Goal: Obtain resource: Obtain resource

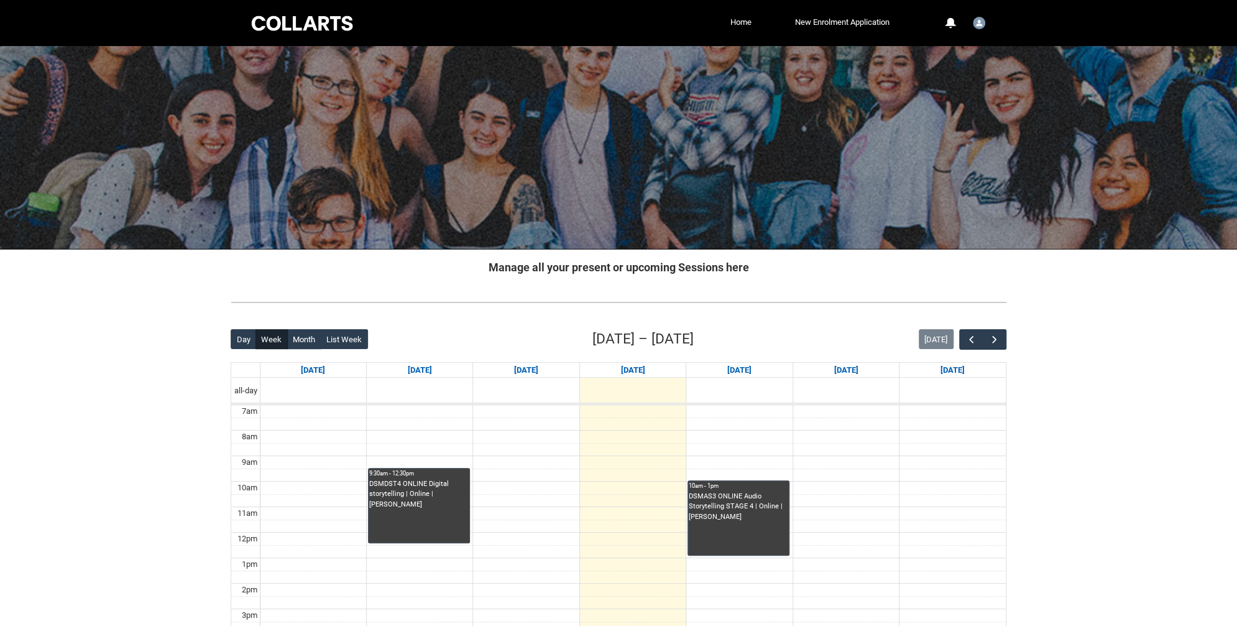
click at [755, 25] on li "New Enrolment Application" at bounding box center [824, 22] width 138 height 19
click at [741, 22] on link "Home" at bounding box center [740, 22] width 27 height 19
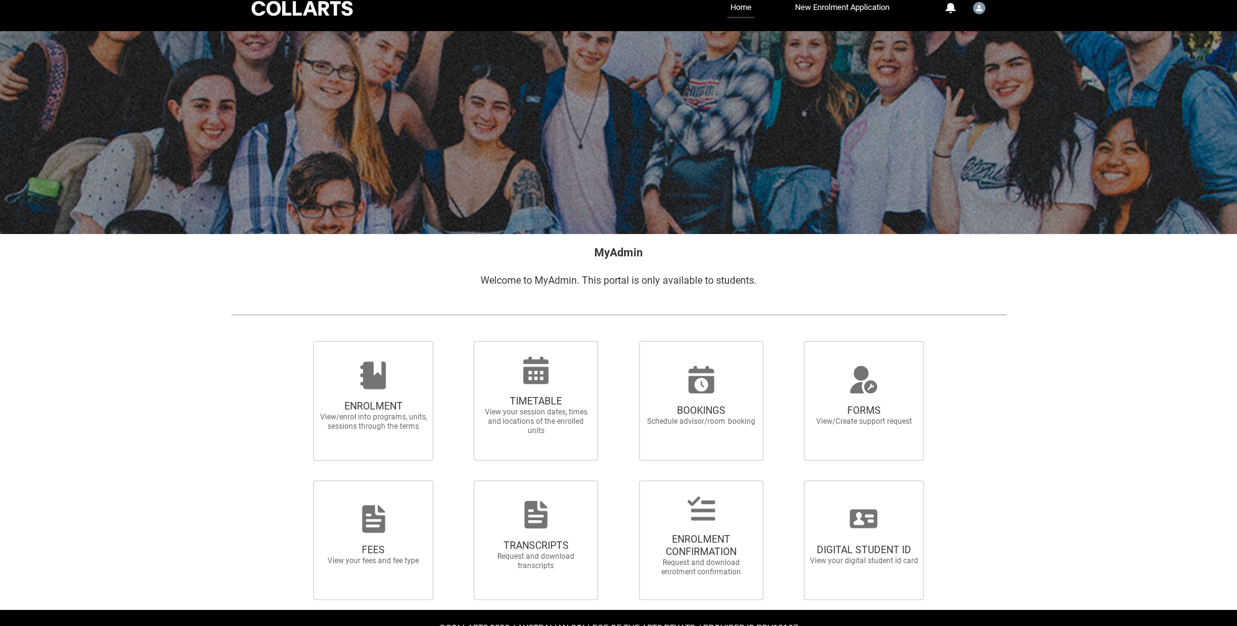
scroll to position [49, 0]
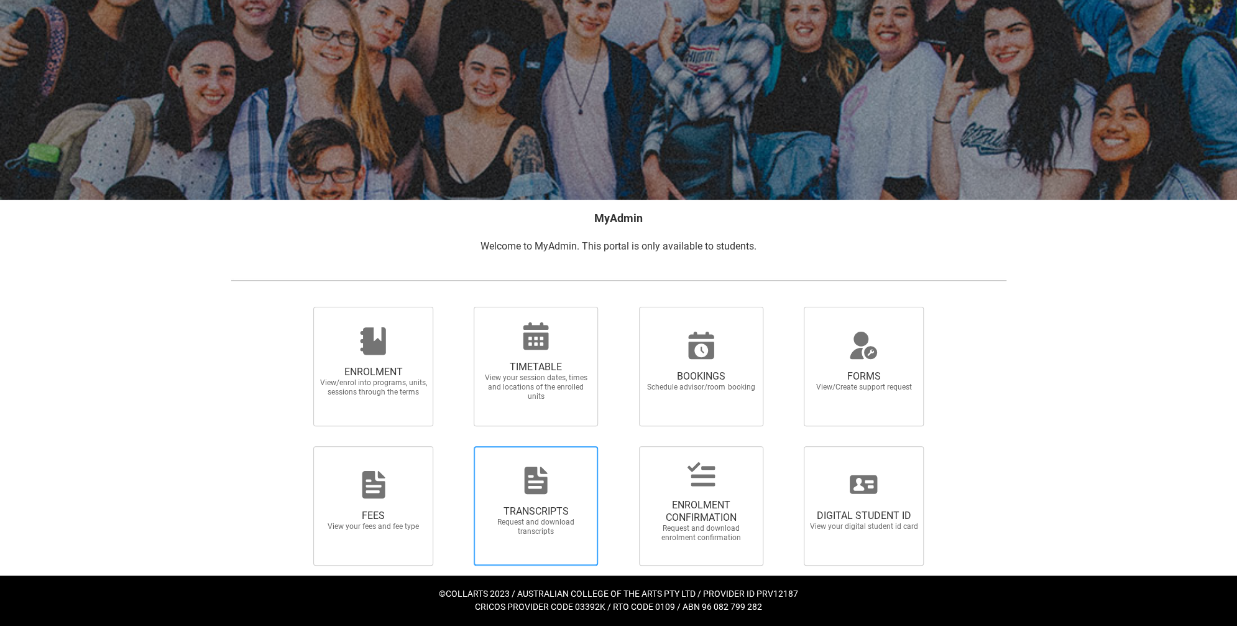
click at [527, 539] on span "TRANSCRIPTS Request and download transcripts" at bounding box center [535, 520] width 119 height 51
click at [458, 446] on input "TRANSCRIPTS Request and download transcripts" at bounding box center [458, 445] width 1 height 1
radio input "true"
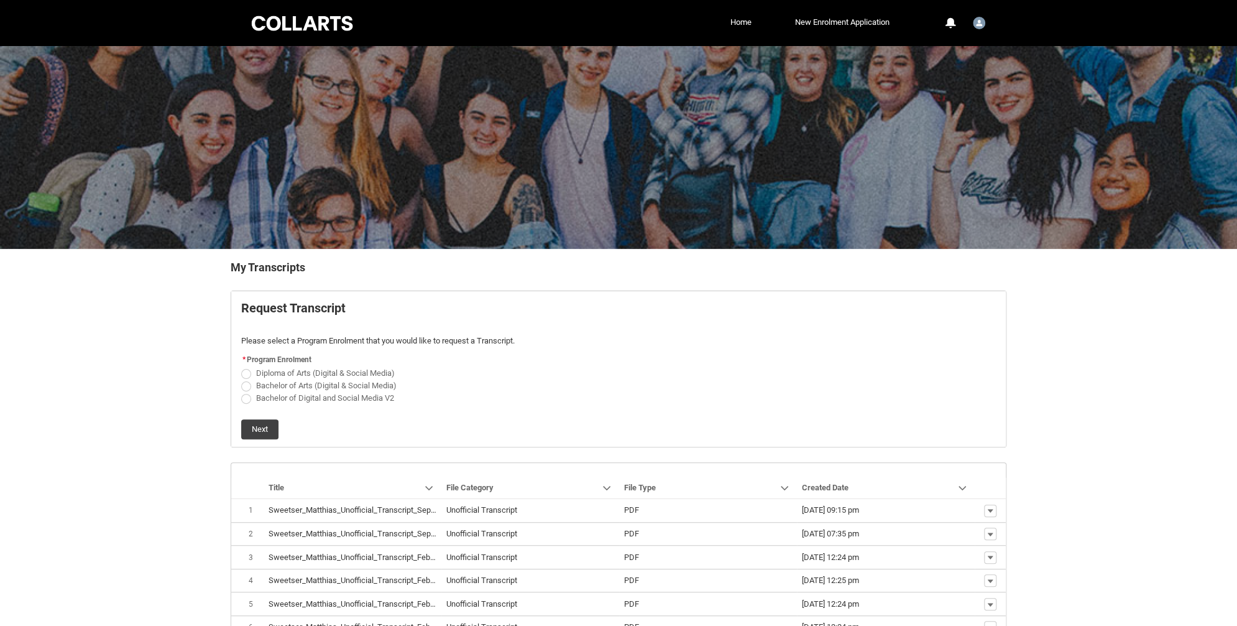
click at [337, 397] on span "Bachelor of Digital and Social Media V2" at bounding box center [325, 397] width 138 height 9
click at [241, 392] on input "Bachelor of Digital and Social Media V2" at bounding box center [241, 391] width 1 height 1
radio input "true"
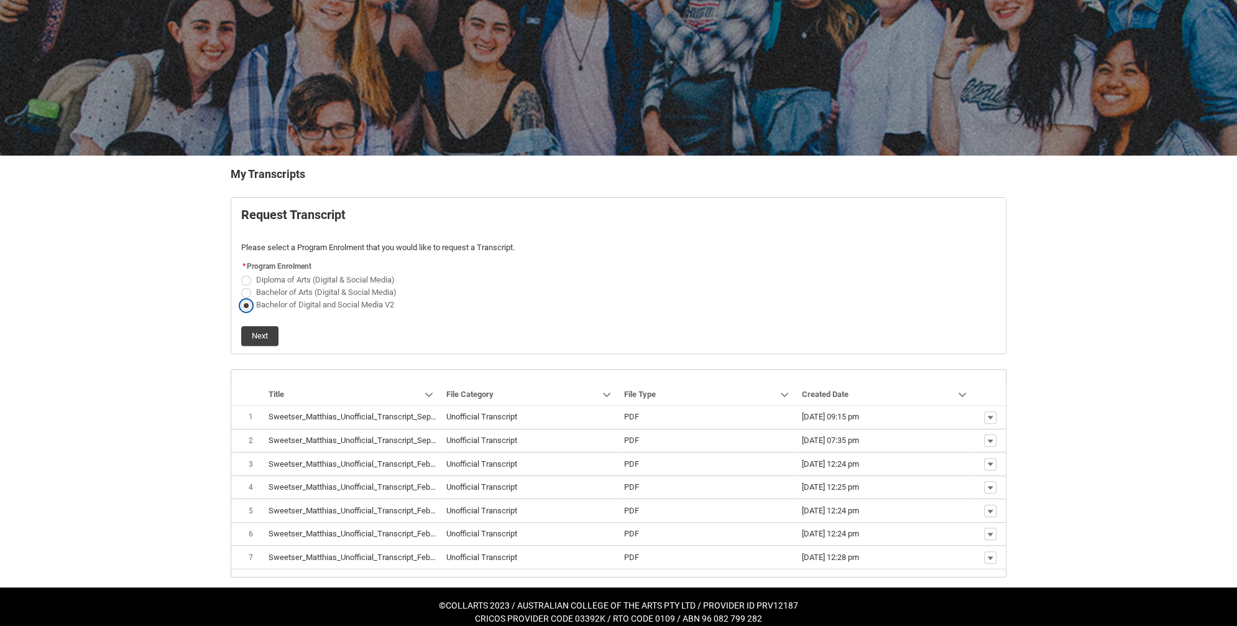
scroll to position [100, 0]
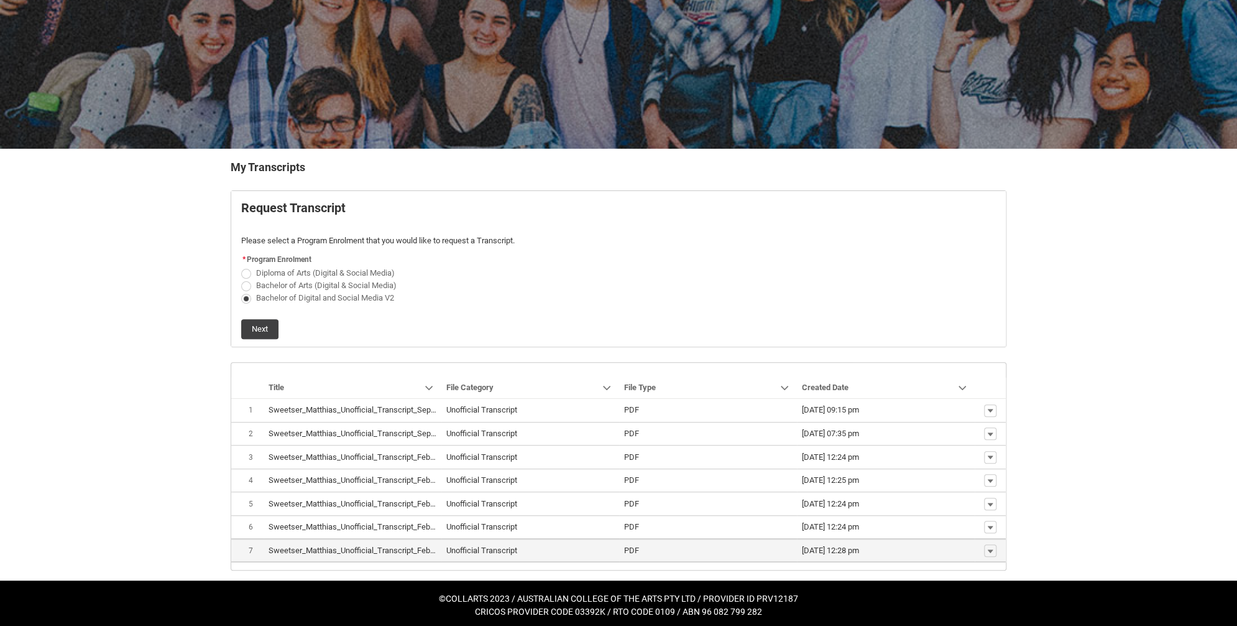
click at [748, 544] on span "PDF" at bounding box center [708, 550] width 168 height 12
click at [958, 547] on span "18/02/2025, 12:28 pm" at bounding box center [886, 550] width 168 height 12
click at [992, 546] on lightning-primitive-icon "button" at bounding box center [990, 550] width 7 height 9
click at [965, 527] on span "Download" at bounding box center [961, 526] width 34 height 11
click at [642, 224] on p "Request_Student_Transcript flow" at bounding box center [618, 228] width 755 height 12
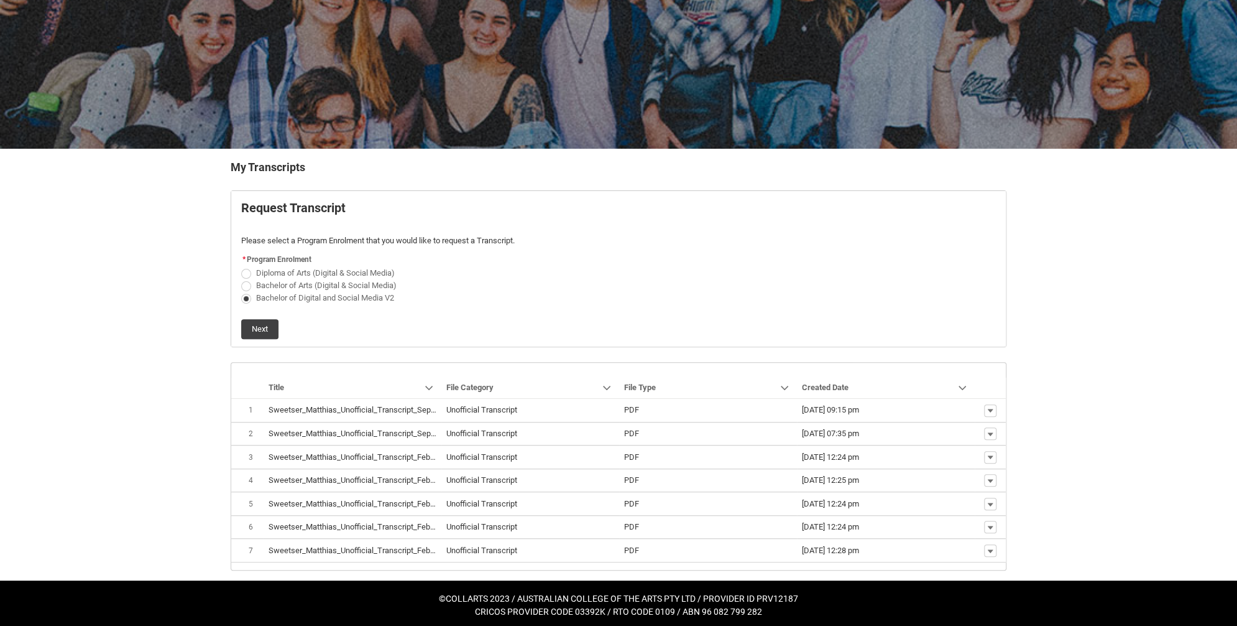
click at [348, 283] on span "Bachelor of Arts (Digital & Social Media)" at bounding box center [326, 284] width 141 height 9
click at [241, 279] on input "Bachelor of Arts (Digital & Social Media)" at bounding box center [241, 278] width 1 height 1
radio input "true"
click at [259, 326] on button "Next" at bounding box center [259, 329] width 37 height 20
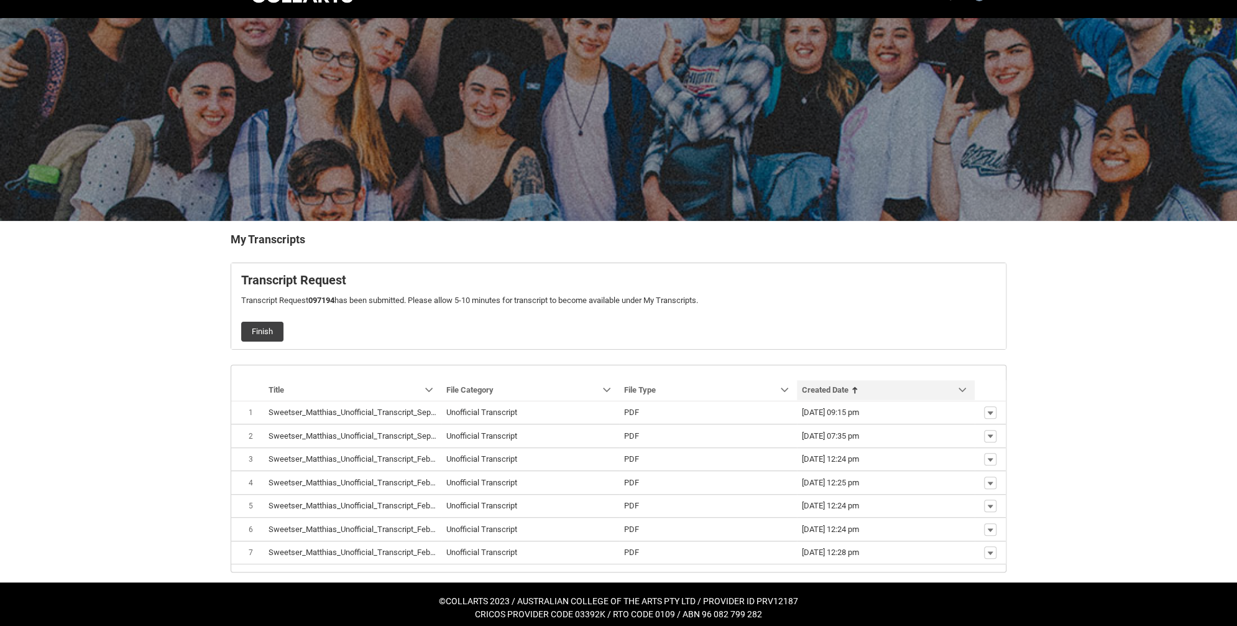
scroll to position [31, 0]
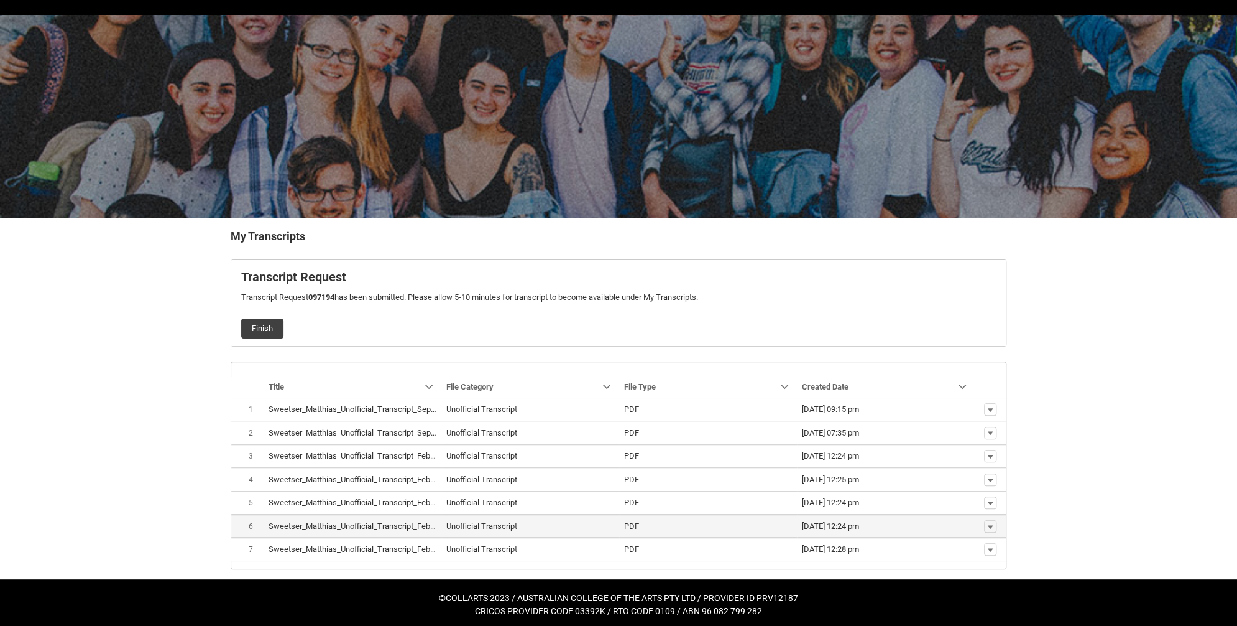
click at [916, 520] on span "18/02/2025, 12:24 pm" at bounding box center [886, 526] width 168 height 12
click at [988, 522] on lightning-primitive-icon "button" at bounding box center [990, 526] width 7 height 9
click at [974, 501] on span "Download" at bounding box center [961, 504] width 34 height 11
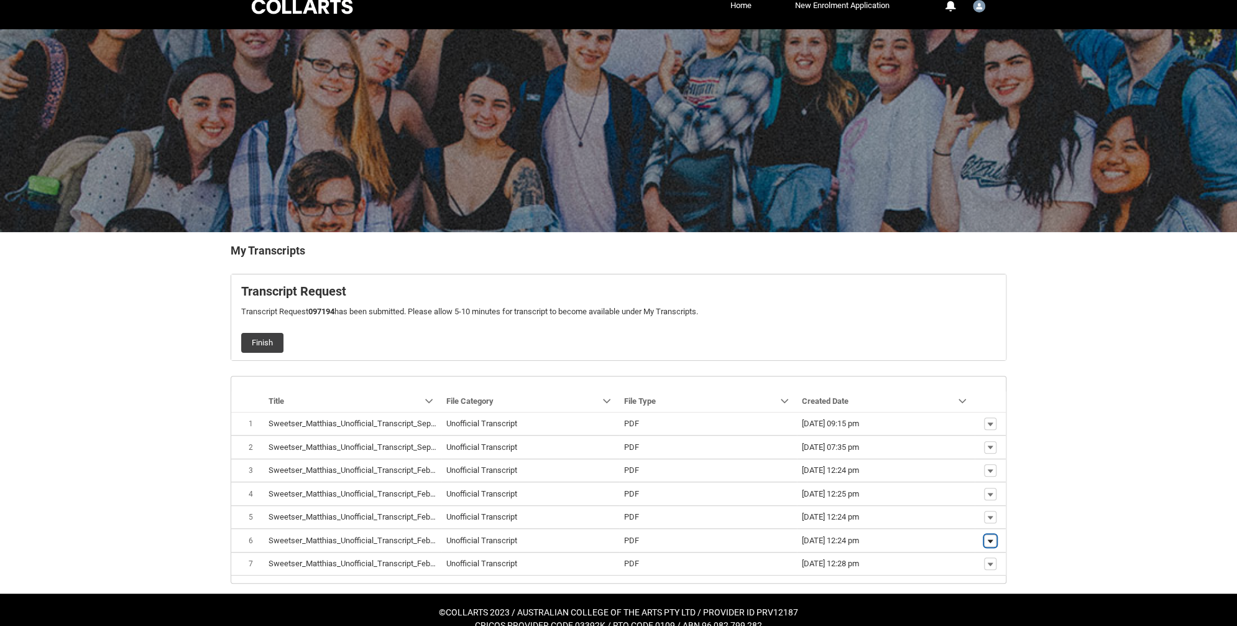
scroll to position [0, 0]
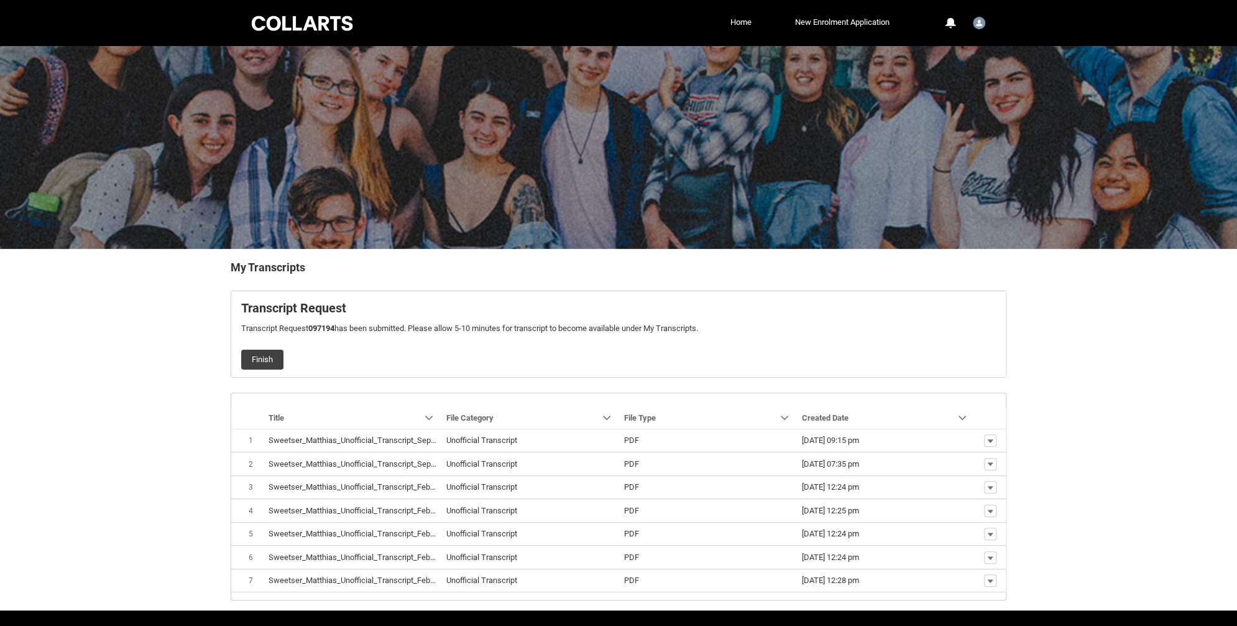
click at [284, 27] on div at bounding box center [302, 23] width 106 height 19
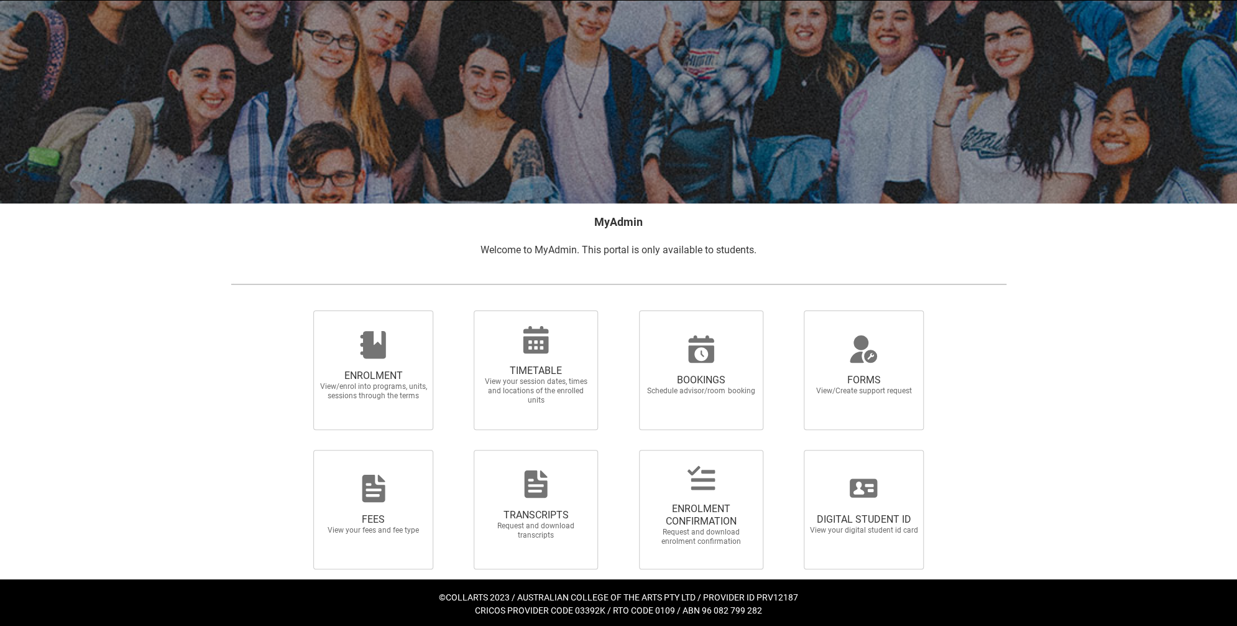
scroll to position [49, 0]
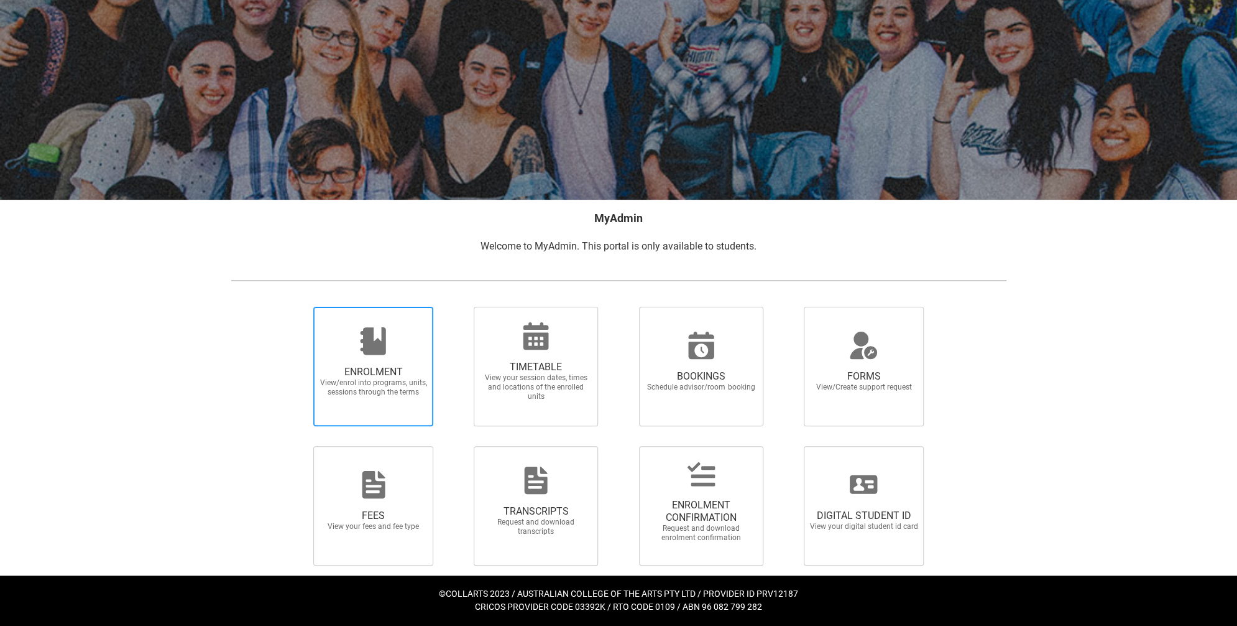
click at [409, 404] on span "ENROLMENT View/enrol into programs, units, sessions through the terms" at bounding box center [373, 381] width 119 height 51
click at [298, 307] on input "ENROLMENT View/enrol into programs, units, sessions through the terms" at bounding box center [298, 306] width 1 height 1
radio input "true"
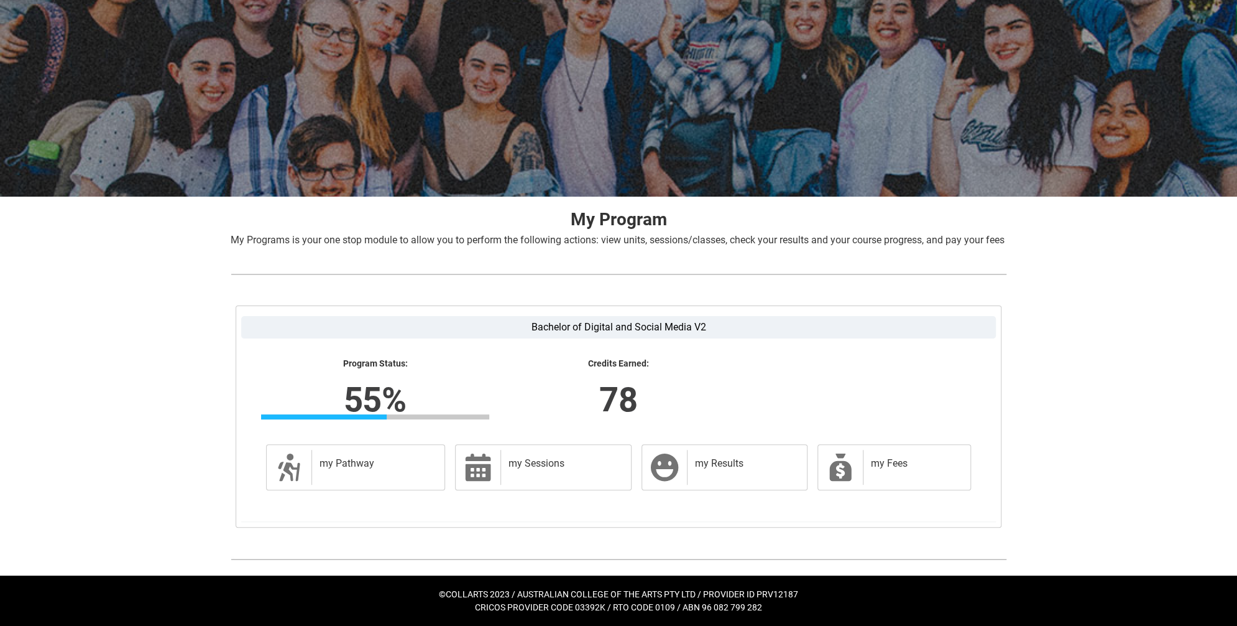
scroll to position [62, 0]
click at [777, 468] on h2 "my Results" at bounding box center [744, 463] width 99 height 12
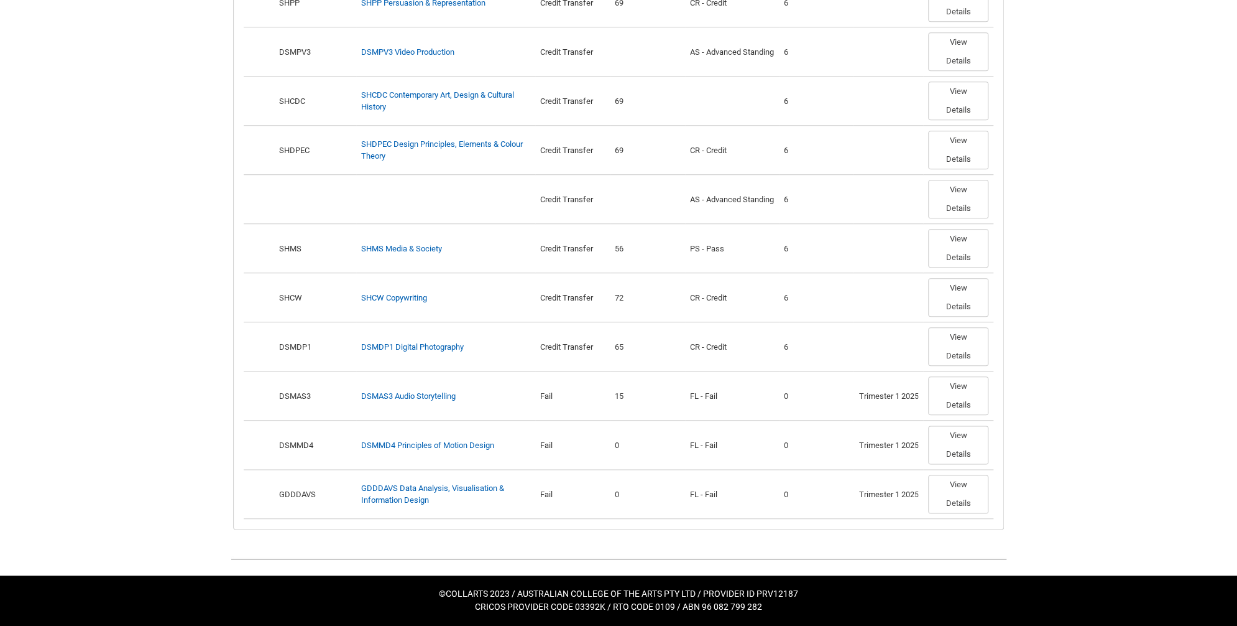
scroll to position [744, 0]
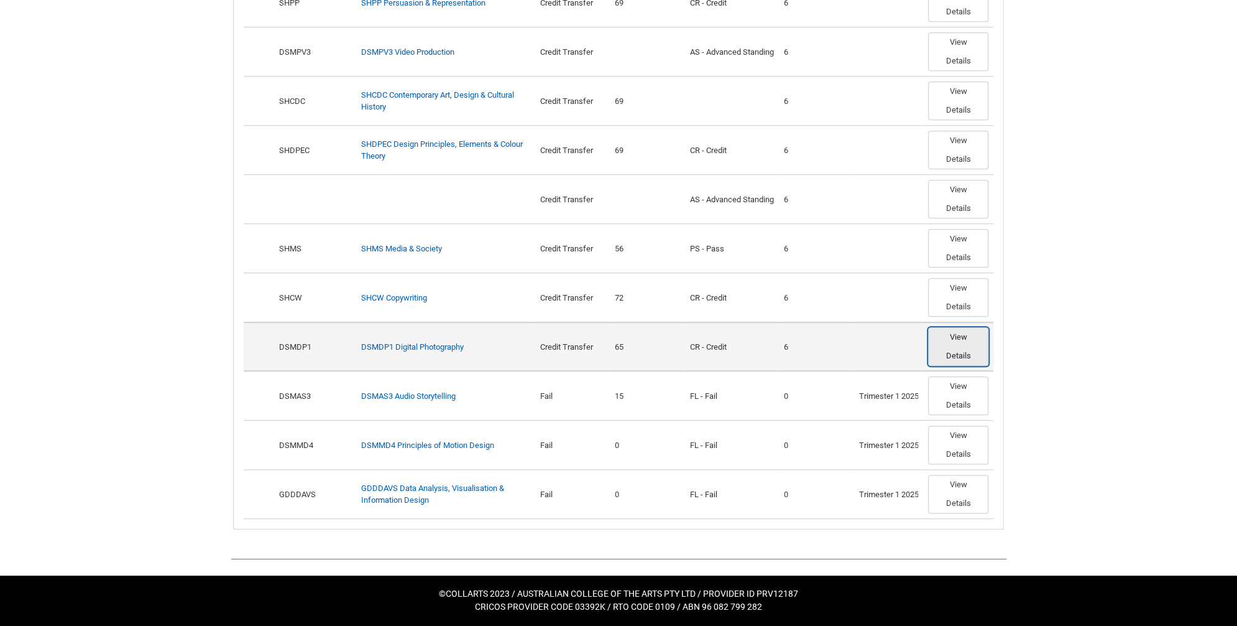
click at [970, 341] on button "View Details" at bounding box center [958, 346] width 60 height 39
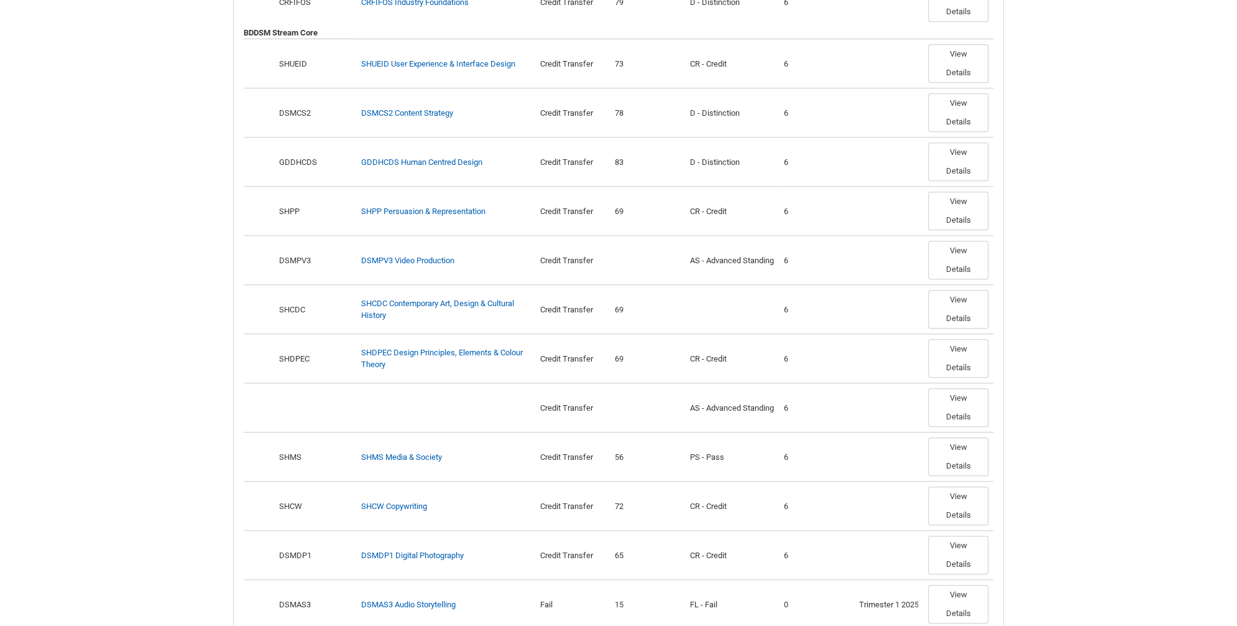
scroll to position [495, 0]
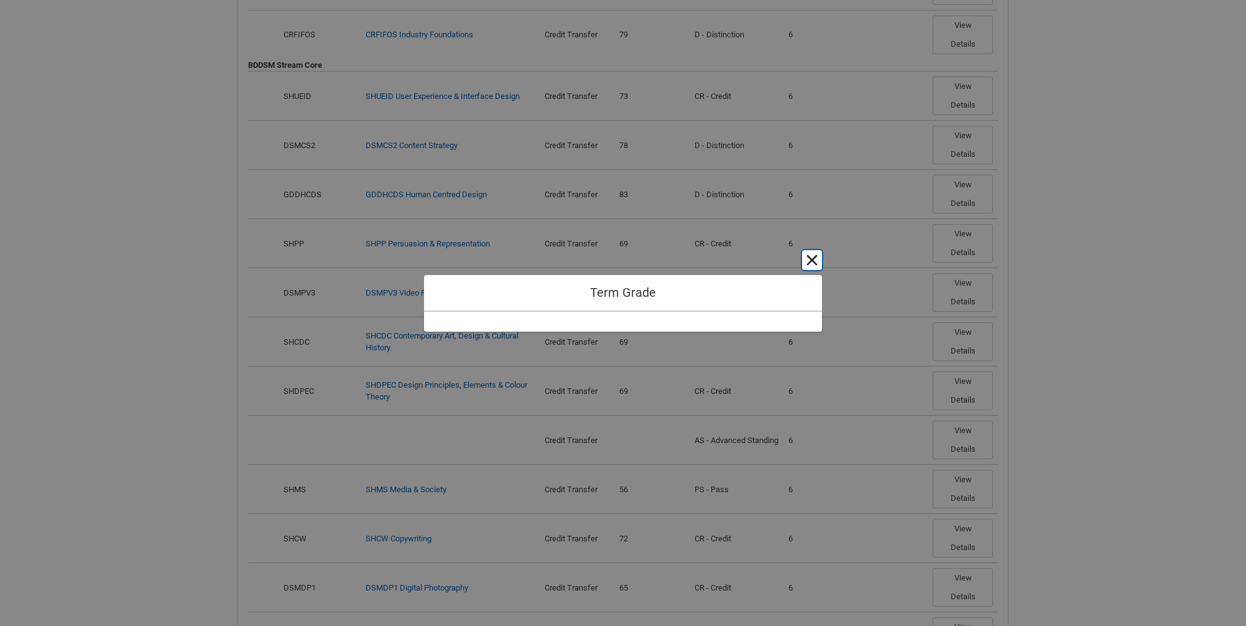
click at [813, 259] on button "Cancel and close" at bounding box center [812, 260] width 20 height 20
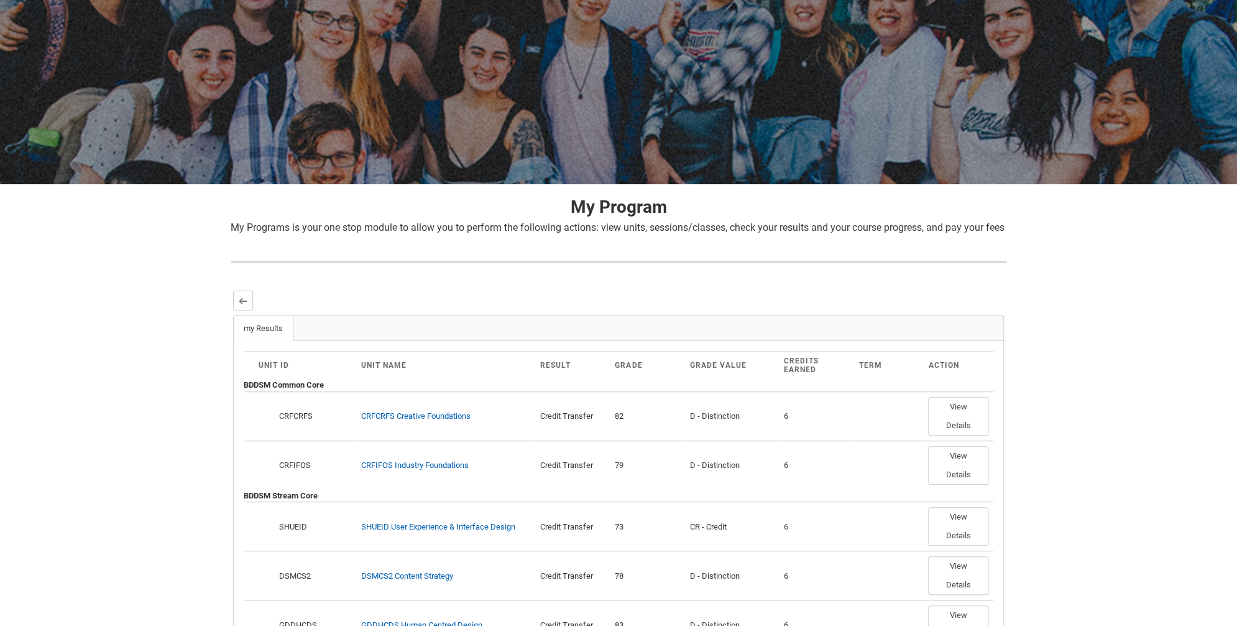
scroll to position [60, 0]
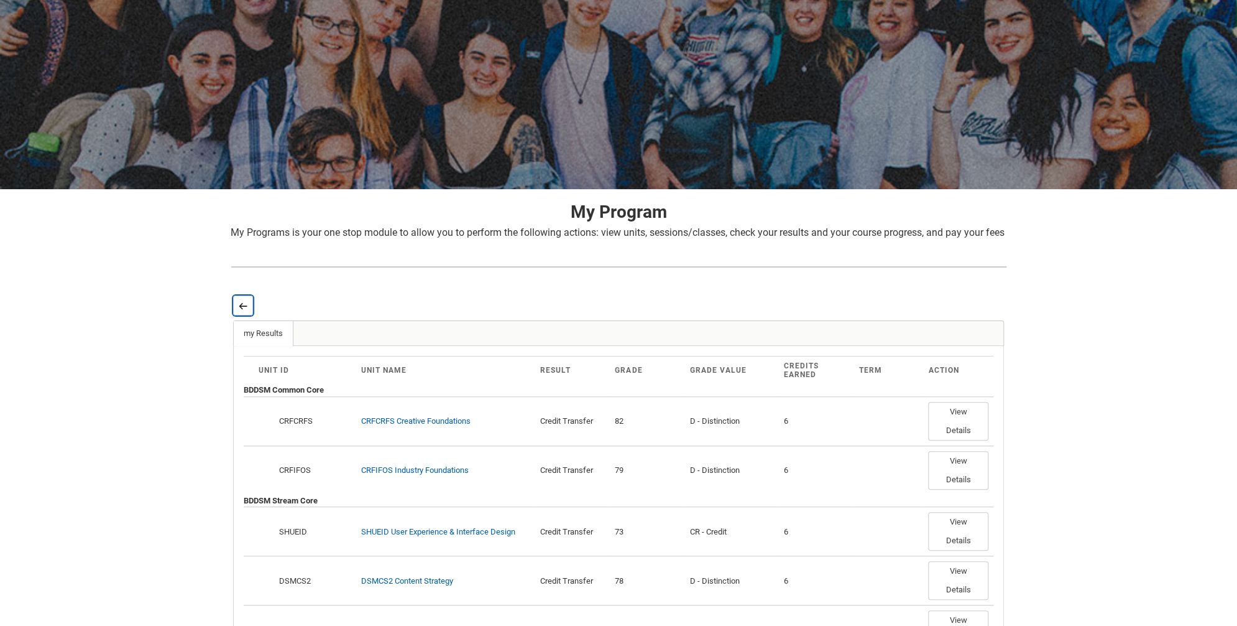
click at [242, 310] on lightning-primitive-icon "button" at bounding box center [243, 305] width 9 height 9
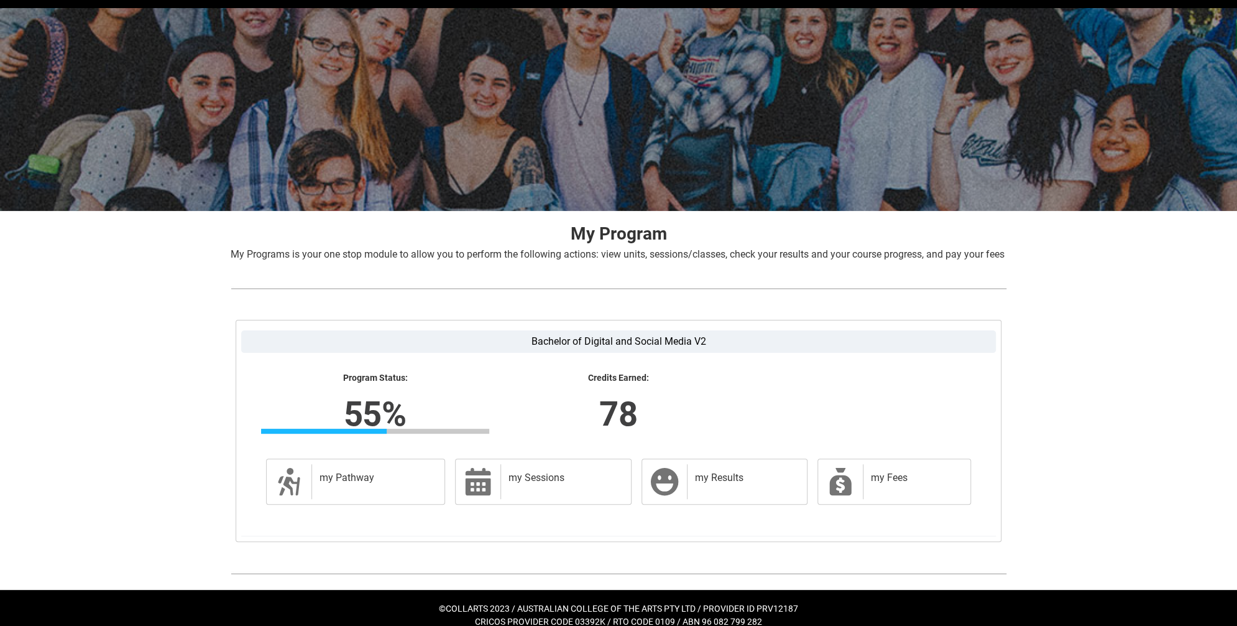
scroll to position [0, 0]
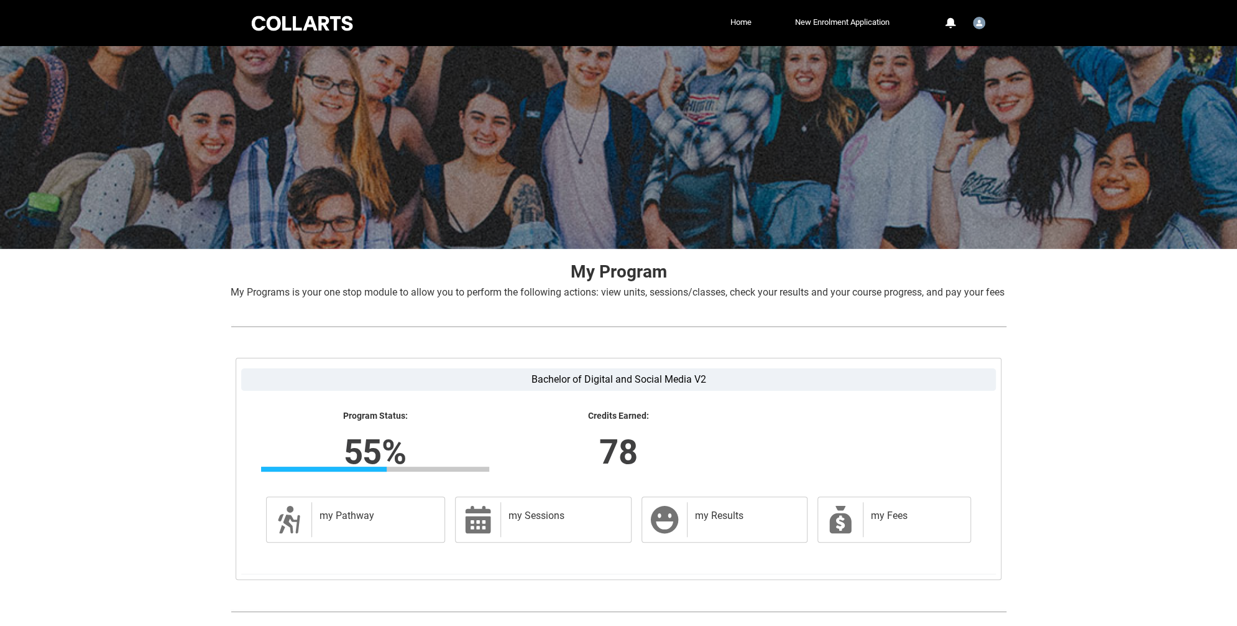
click at [287, 28] on div at bounding box center [302, 23] width 106 height 19
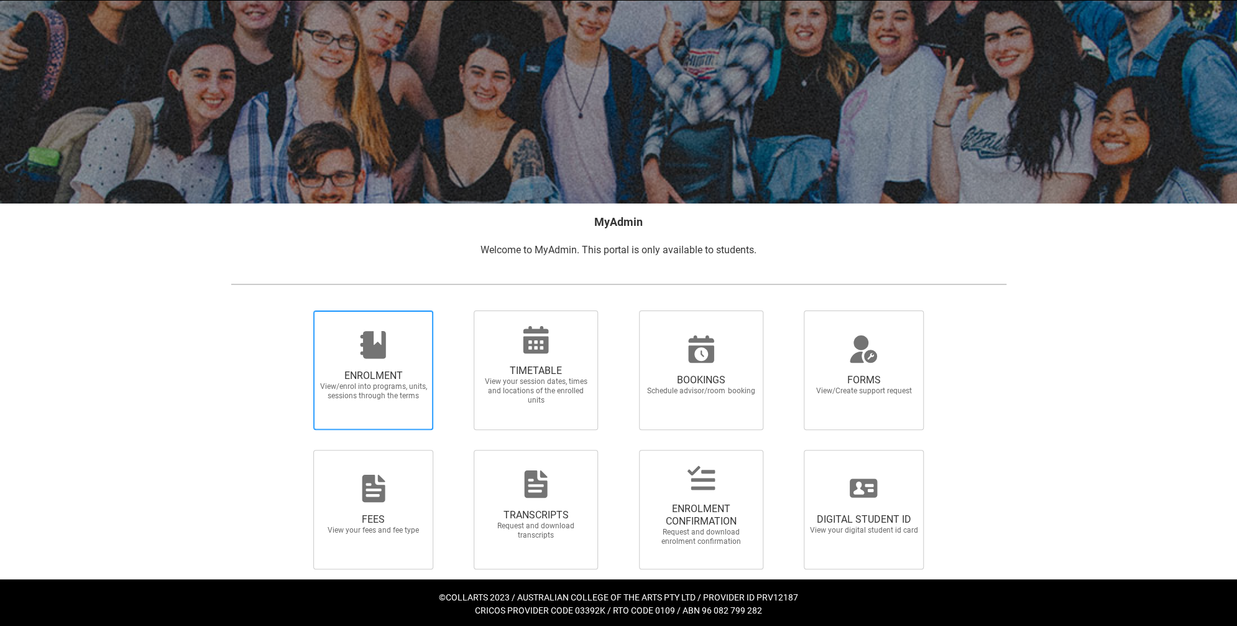
scroll to position [49, 0]
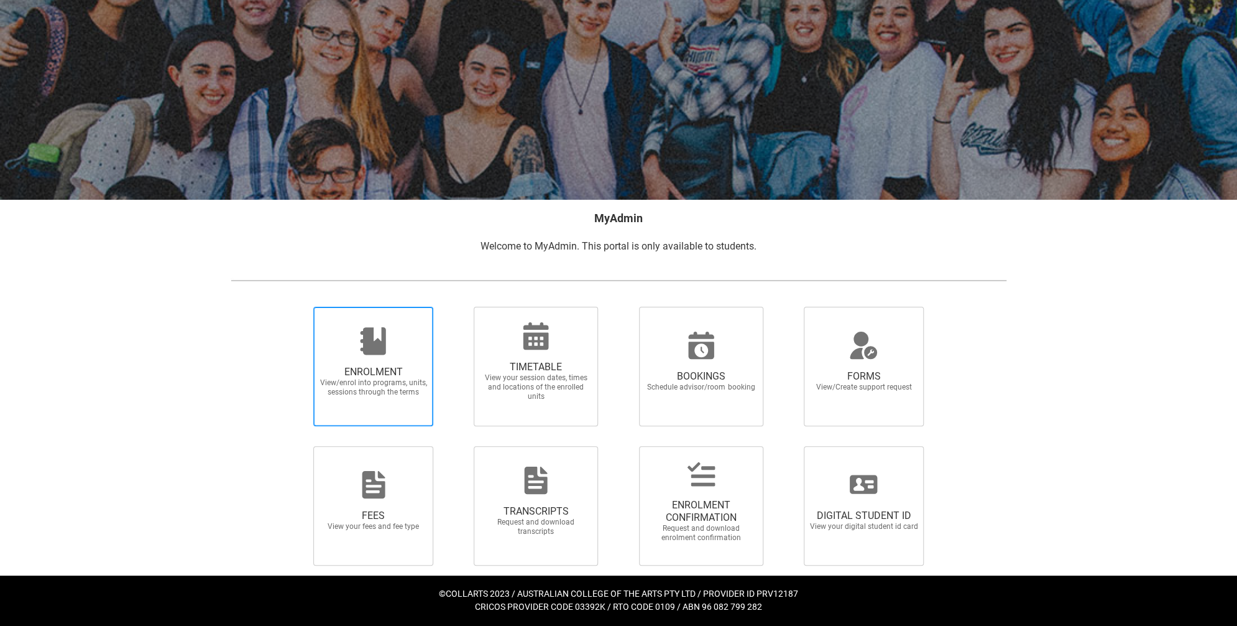
click at [331, 356] on span "ENROLMENT View/enrol into programs, units, sessions through the terms" at bounding box center [373, 381] width 119 height 51
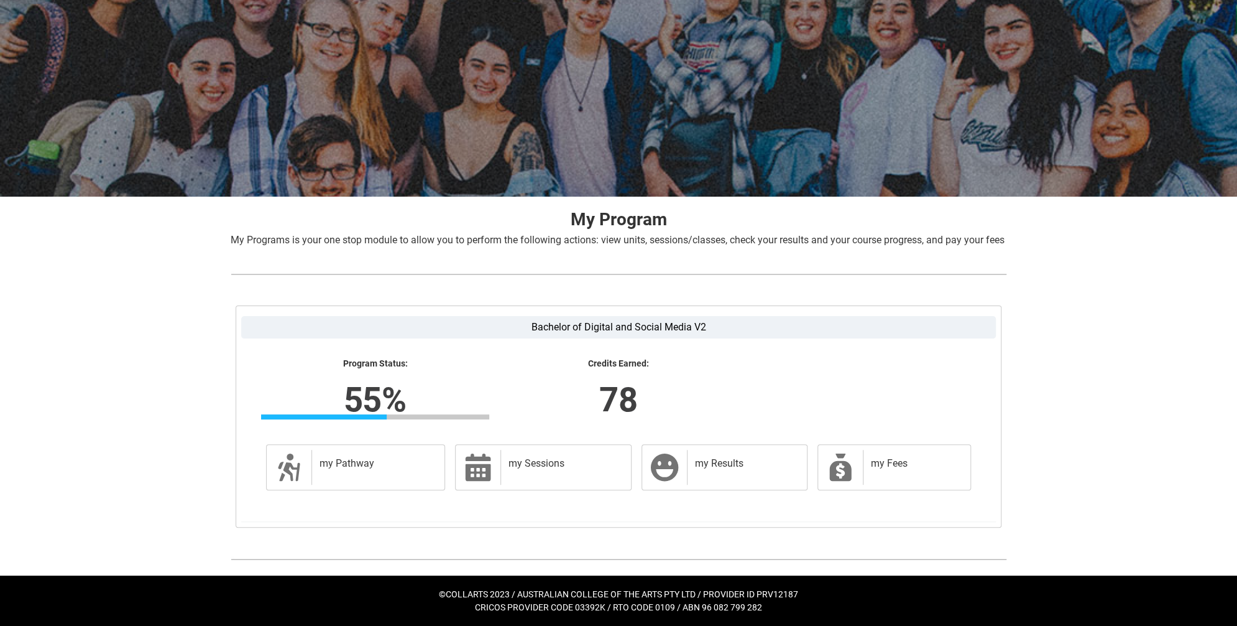
scroll to position [62, 0]
click at [214, 409] on div "Skip to Main Content Collarts Education Community Home New Enrolment Applicatio…" at bounding box center [618, 287] width 1237 height 678
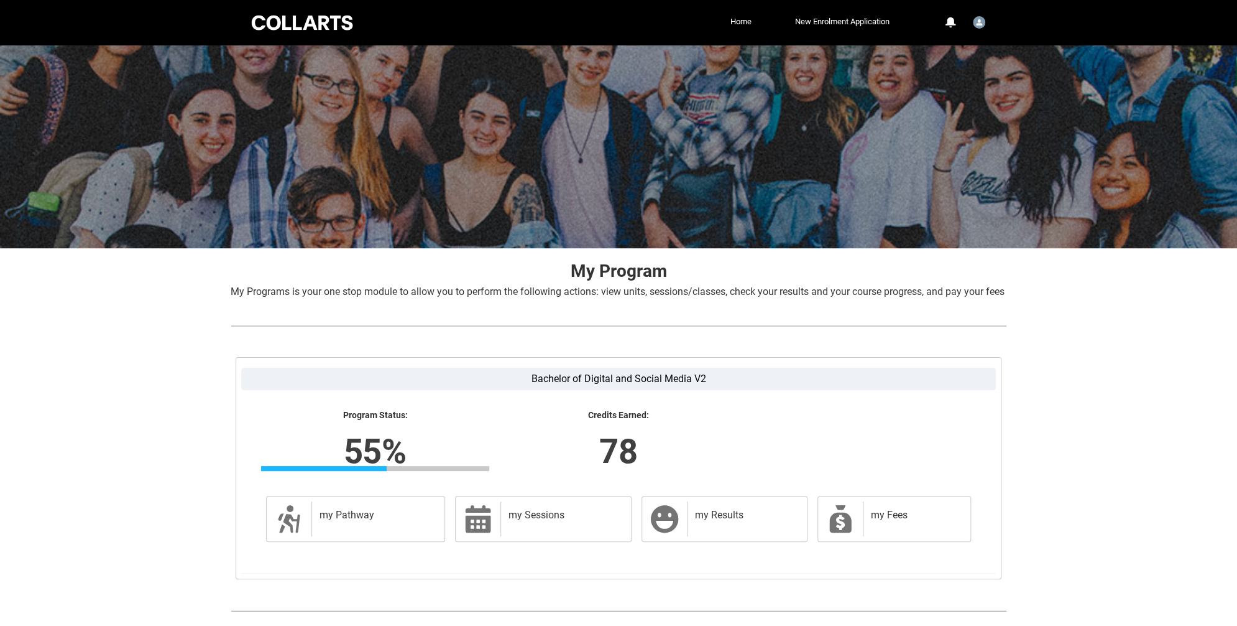
scroll to position [0, 0]
click at [311, 38] on div "Collarts Education Community Home New Enrolment Application More 0 Notification…" at bounding box center [618, 23] width 739 height 46
click at [307, 30] on div at bounding box center [302, 23] width 106 height 19
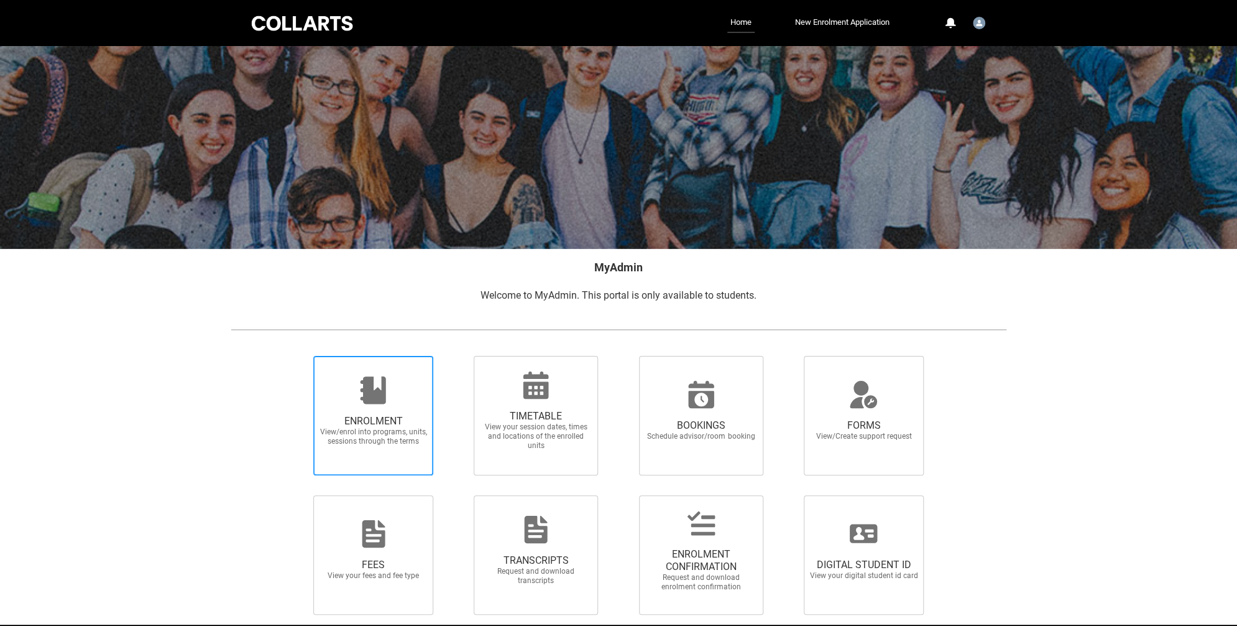
click at [381, 438] on span "View/enrol into programs, units, sessions through the terms" at bounding box center [373, 436] width 109 height 19
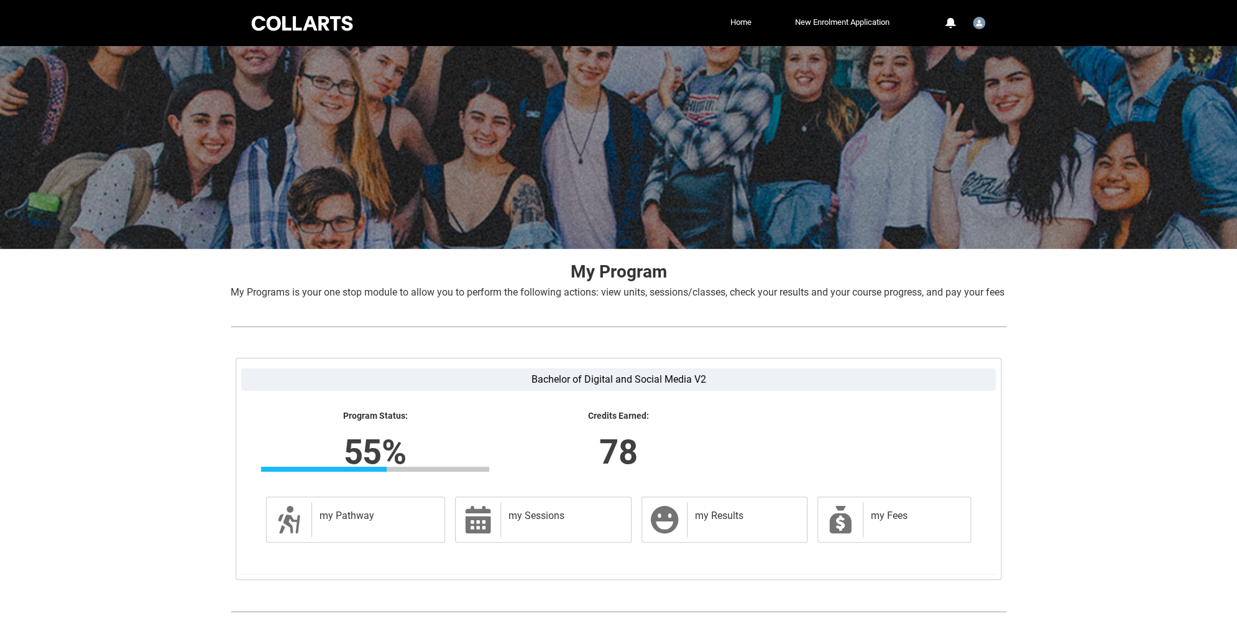
click at [286, 29] on div at bounding box center [302, 23] width 106 height 19
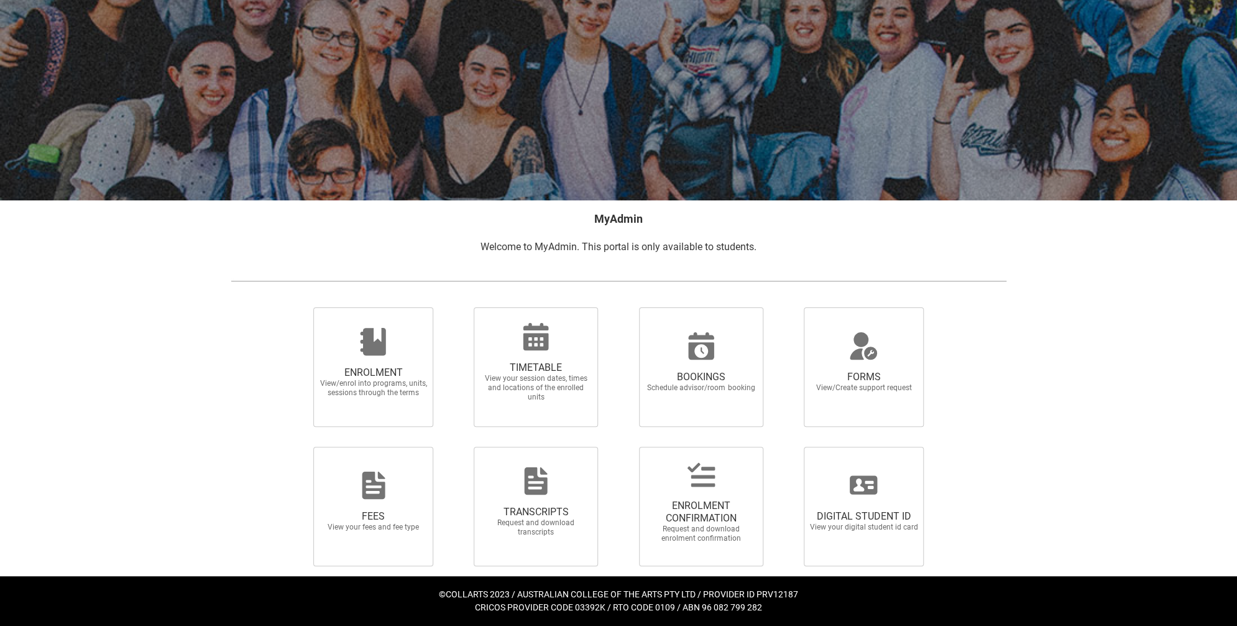
scroll to position [49, 0]
click at [682, 519] on span "ENROLMENT CONFIRMATION" at bounding box center [701, 511] width 109 height 25
click at [624, 446] on input "ENROLMENT CONFIRMATION Request and download enrolment confirmation" at bounding box center [623, 445] width 1 height 1
radio input "true"
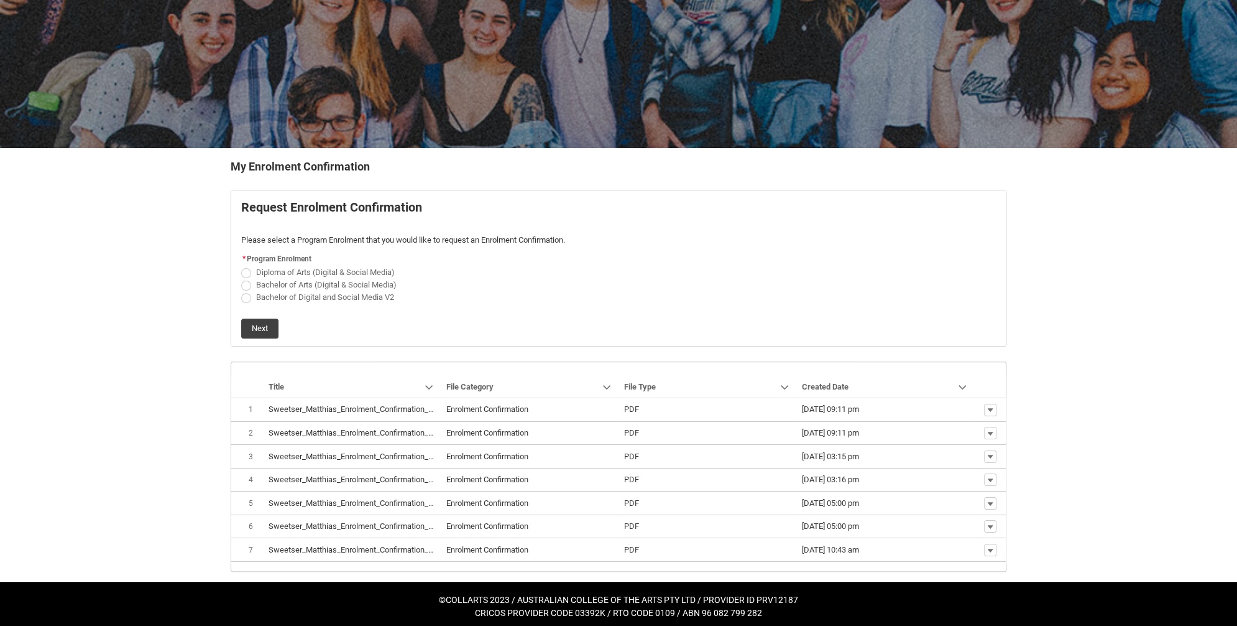
scroll to position [105, 0]
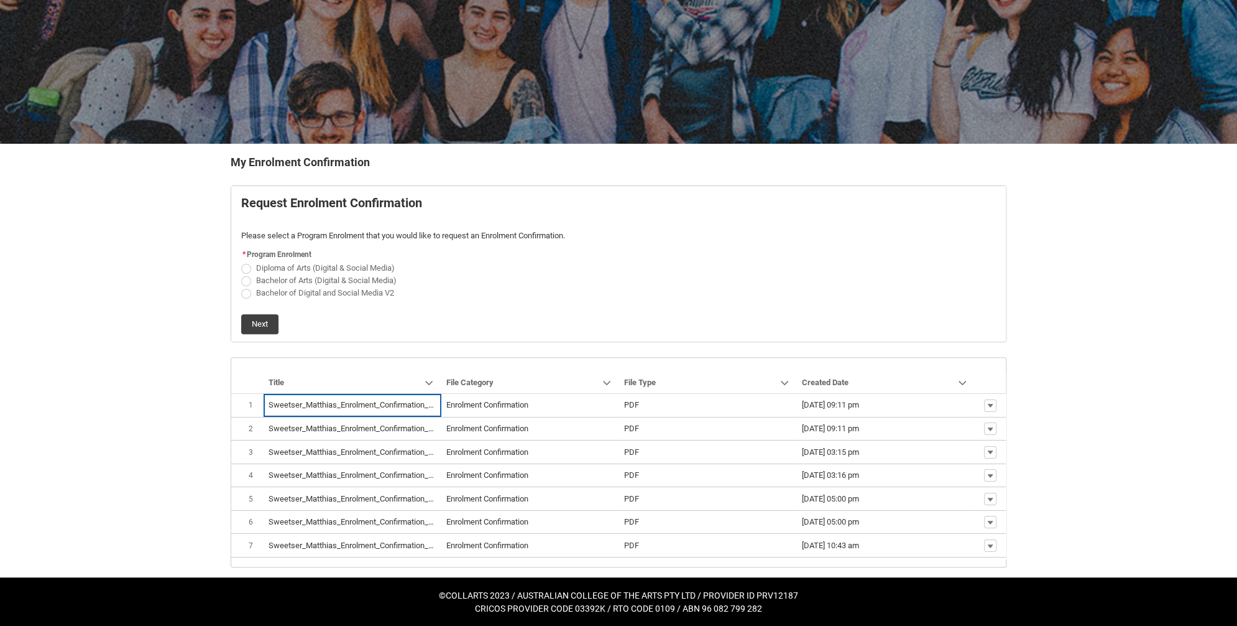
click at [968, 508] on span "Download" at bounding box center [961, 503] width 34 height 11
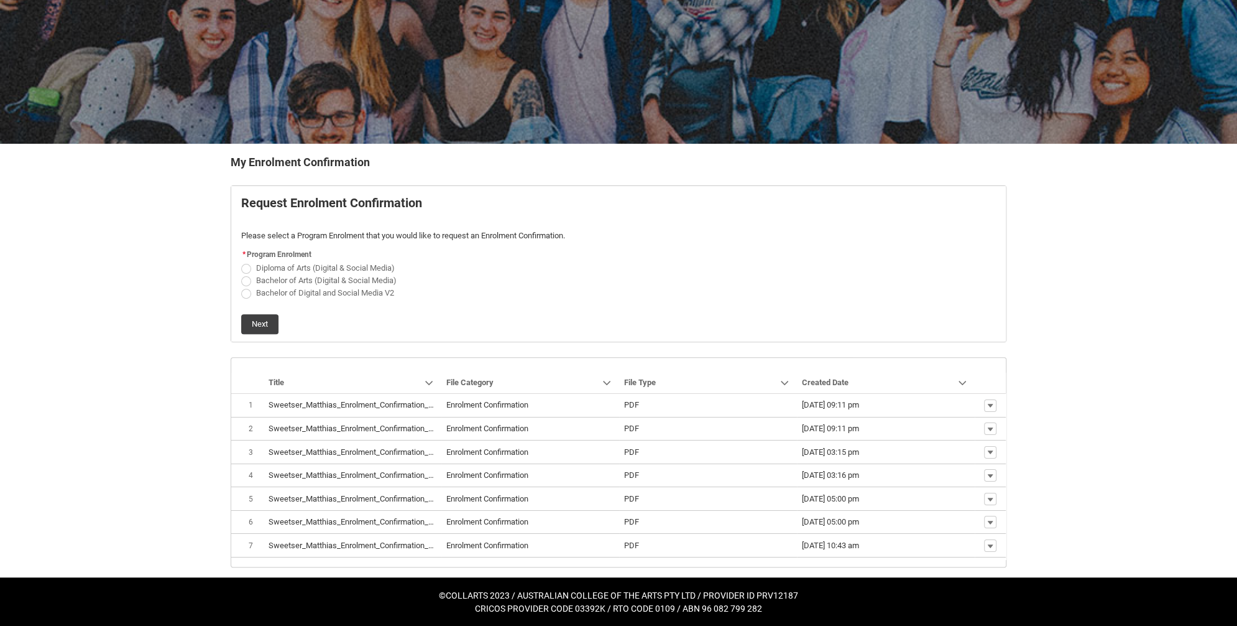
click at [960, 458] on span "Download" at bounding box center [961, 458] width 34 height 11
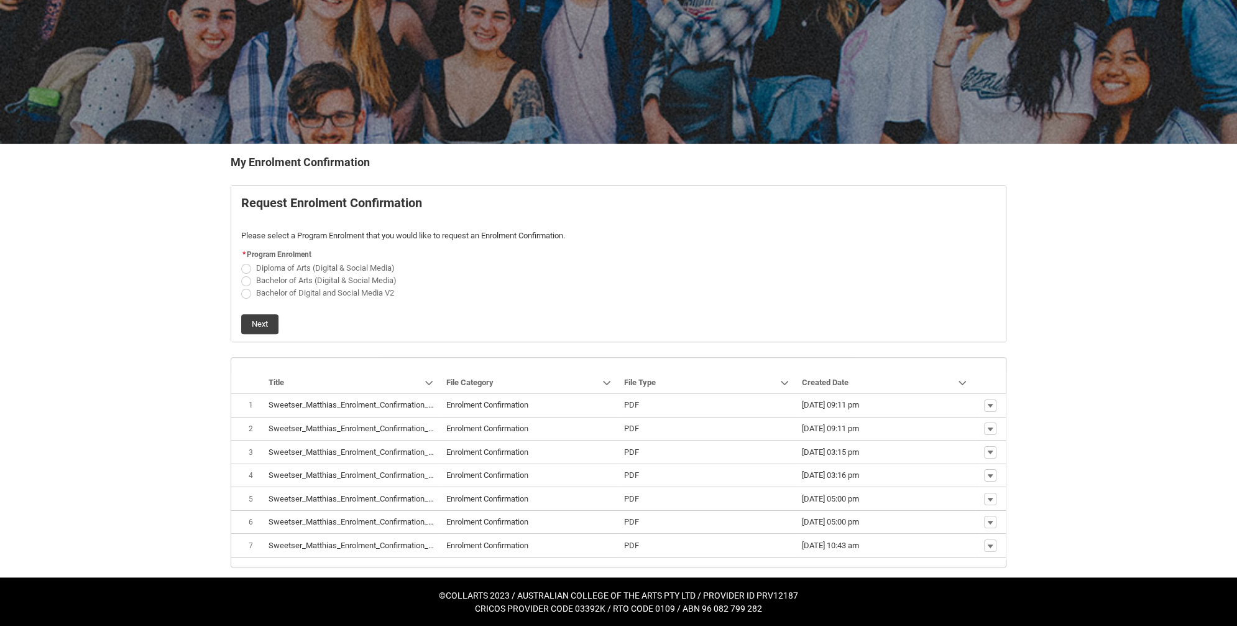
click at [960, 441] on link "Download" at bounding box center [966, 435] width 58 height 21
click at [968, 530] on span "Download" at bounding box center [961, 526] width 34 height 11
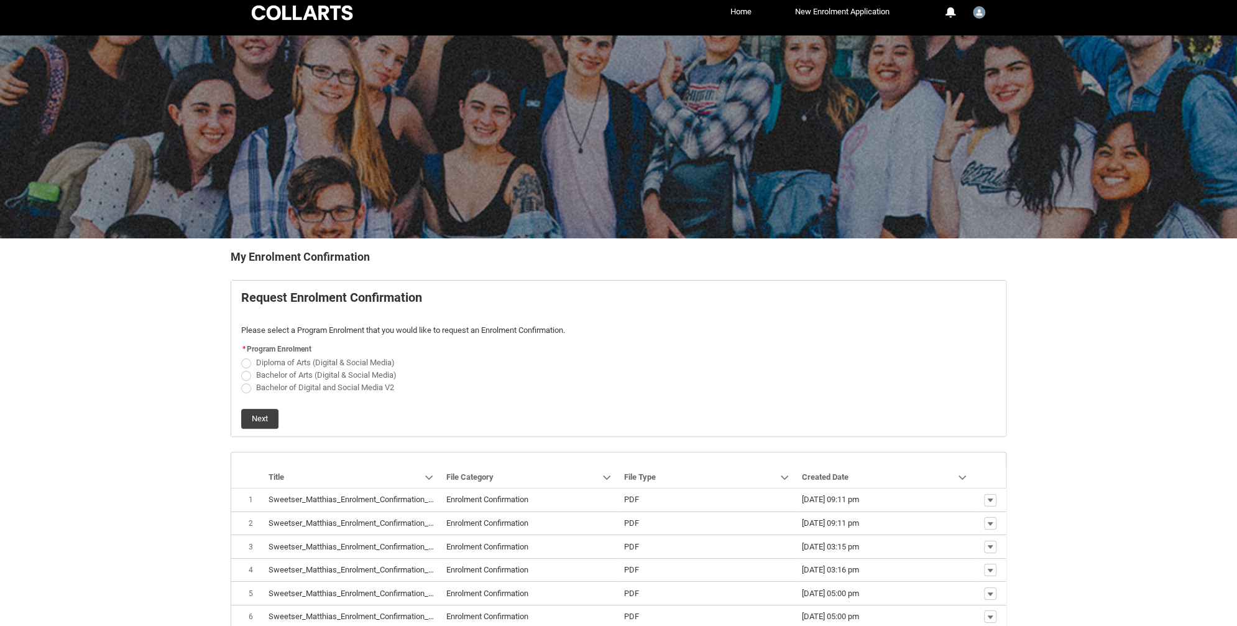
scroll to position [0, 0]
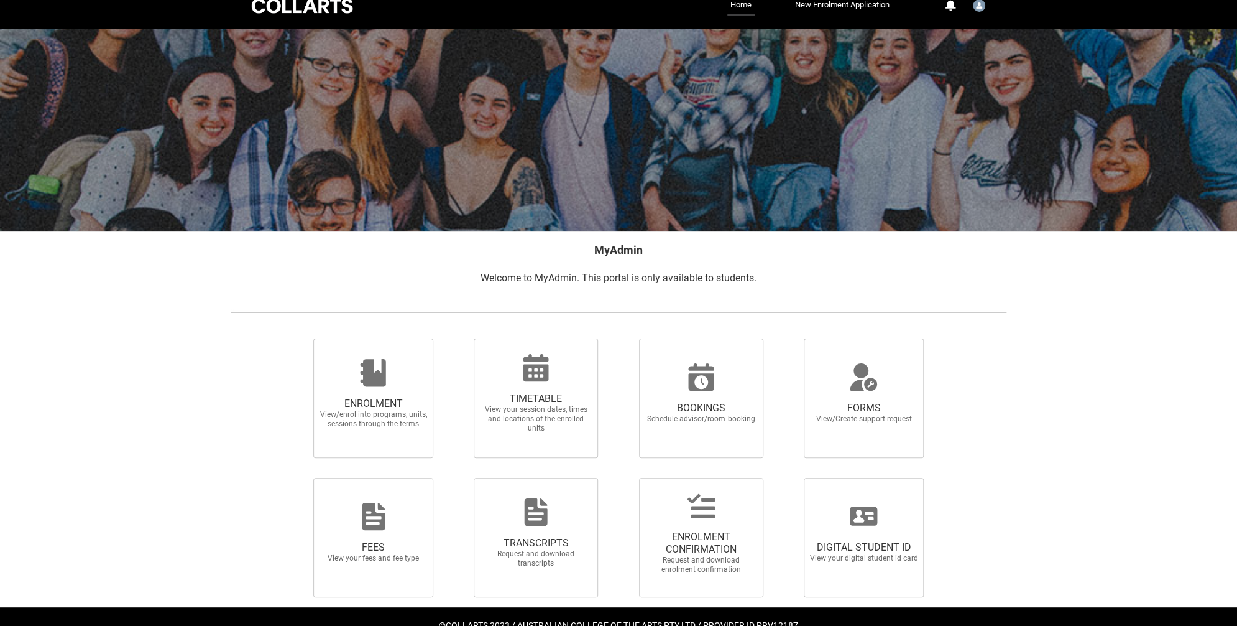
scroll to position [49, 0]
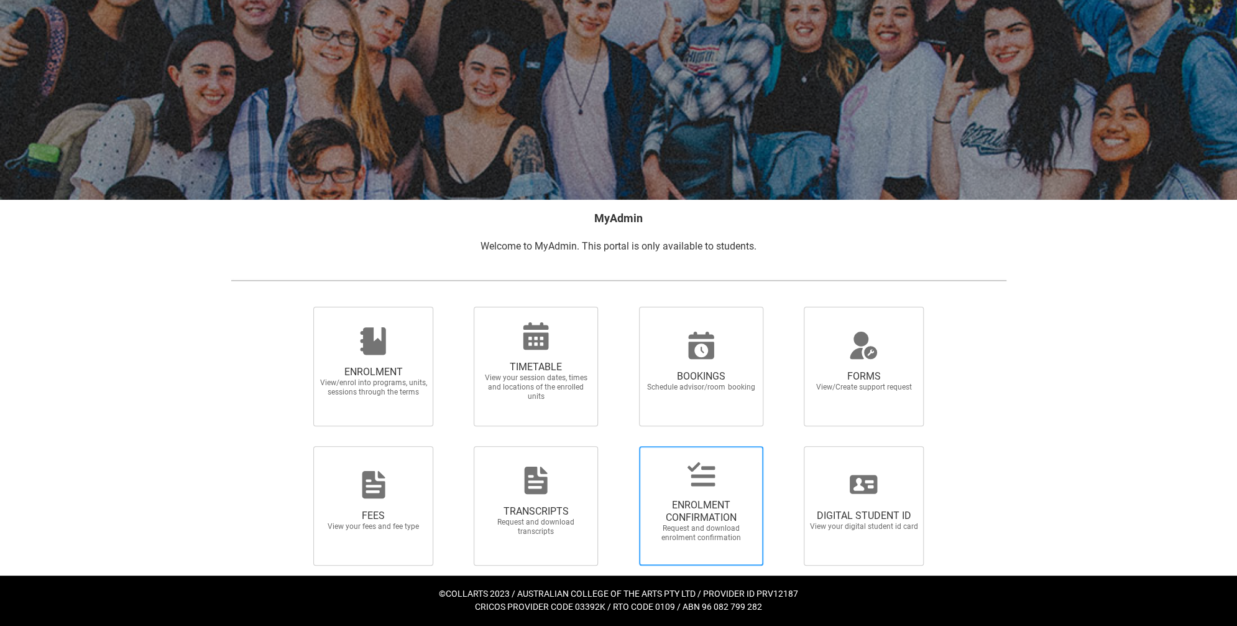
click at [689, 529] on span "Request and download enrolment confirmation" at bounding box center [701, 533] width 109 height 19
click at [624, 446] on input "ENROLMENT CONFIRMATION Request and download enrolment confirmation" at bounding box center [623, 445] width 1 height 1
radio input "true"
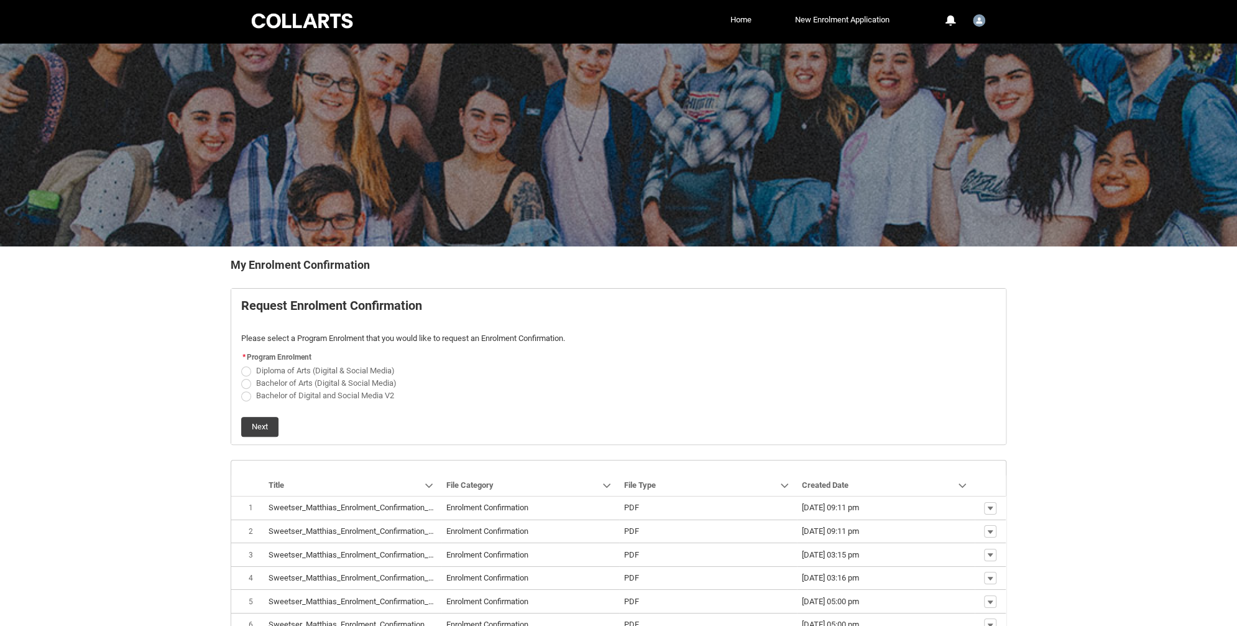
scroll to position [105, 0]
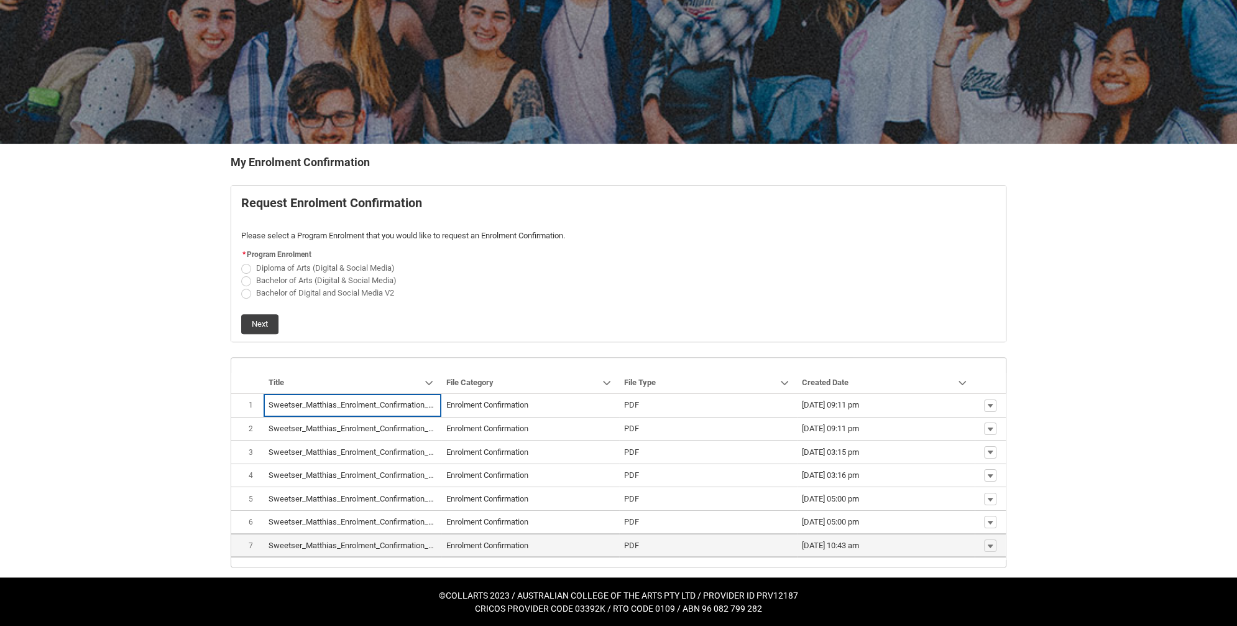
click at [765, 540] on span "PDF" at bounding box center [708, 545] width 168 height 12
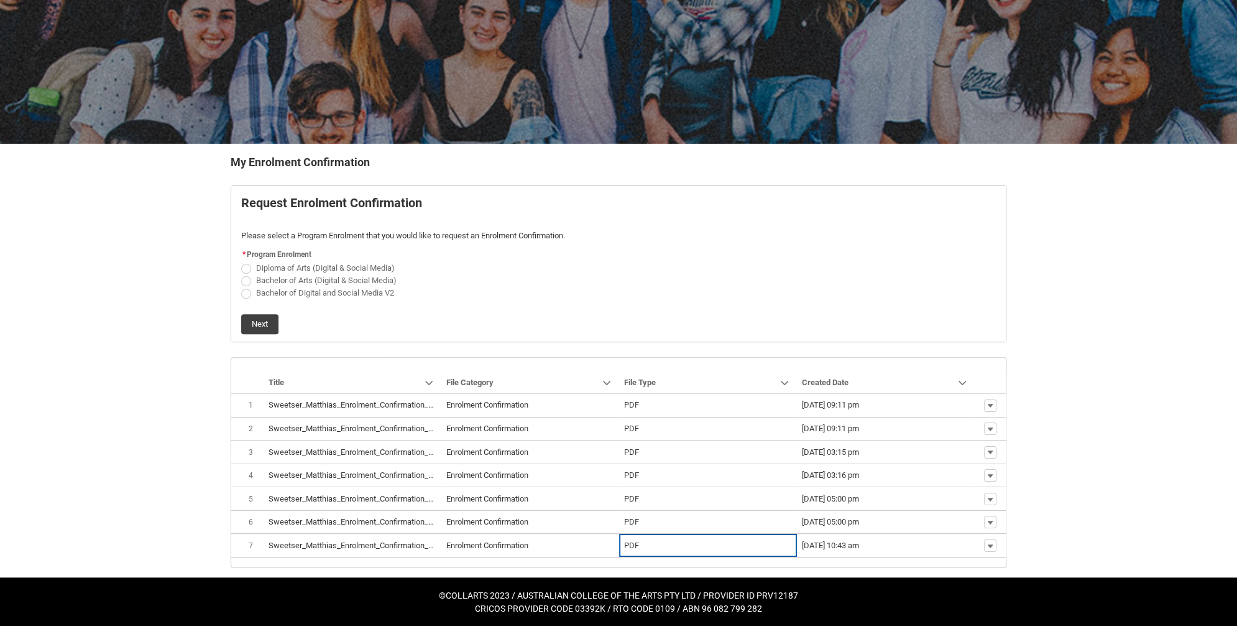
click at [972, 530] on span "Download" at bounding box center [961, 526] width 34 height 11
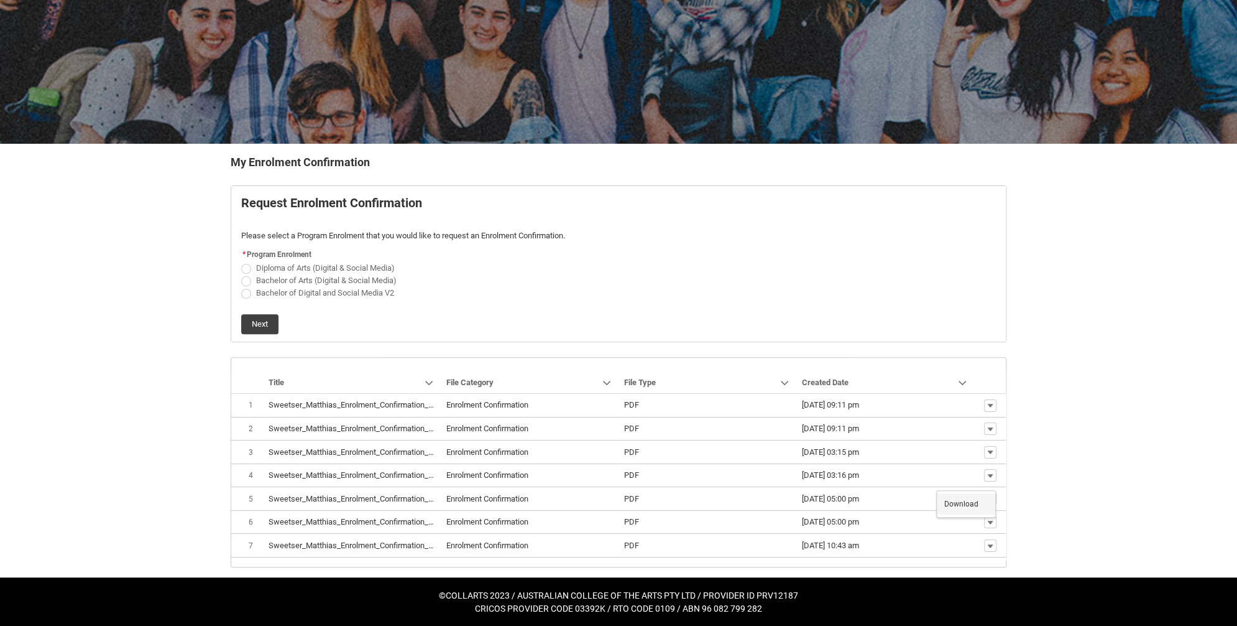
click at [984, 506] on link "Download" at bounding box center [966, 503] width 58 height 21
click at [333, 293] on span "Bachelor of Digital and Social Media V2" at bounding box center [325, 292] width 138 height 9
click at [241, 287] on input "Bachelor of Digital and Social Media V2" at bounding box center [241, 286] width 1 height 1
radio input "true"
click at [267, 320] on button "Next" at bounding box center [259, 324] width 37 height 20
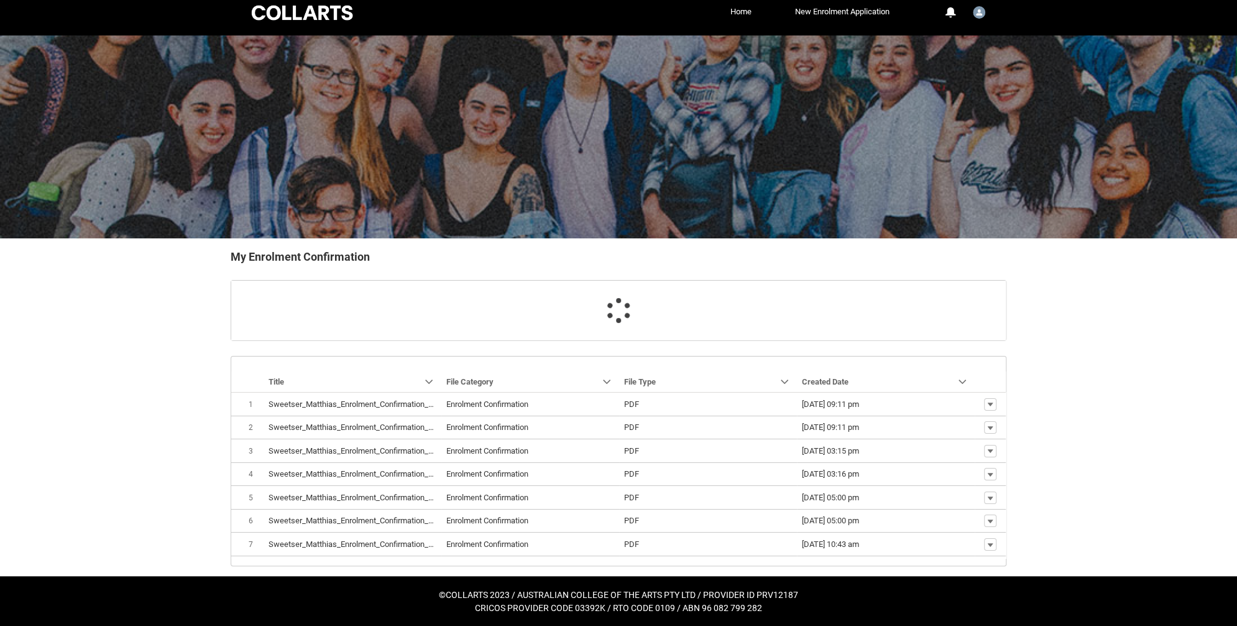
scroll to position [36, 0]
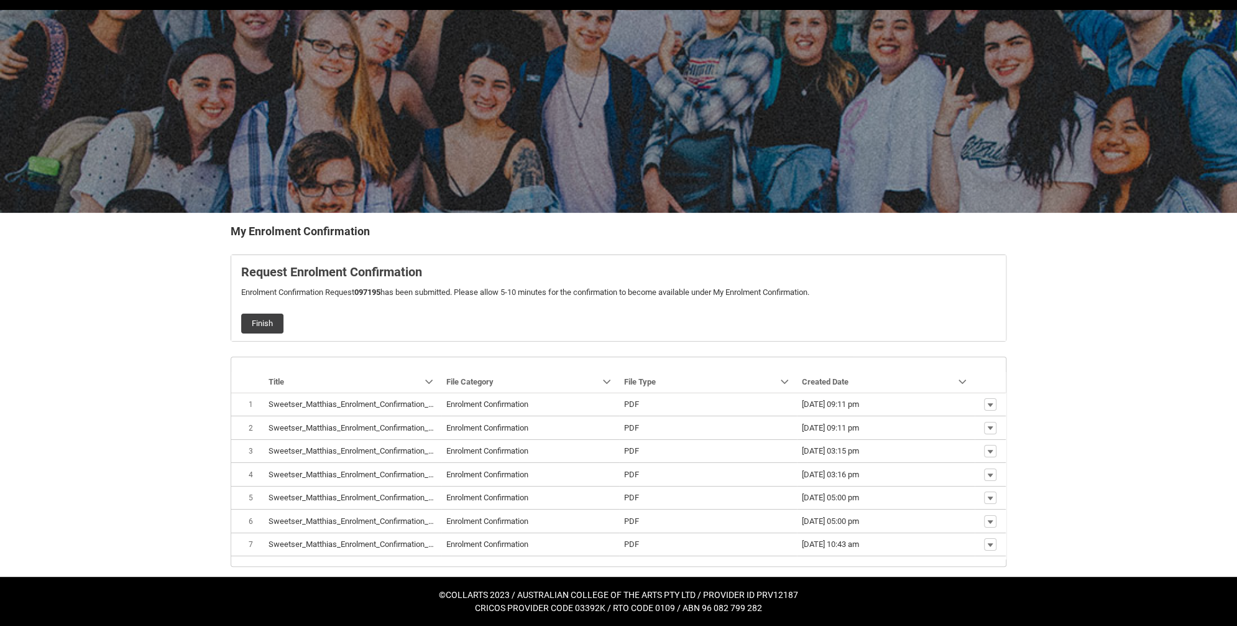
click at [251, 324] on button "Finish" at bounding box center [262, 323] width 42 height 20
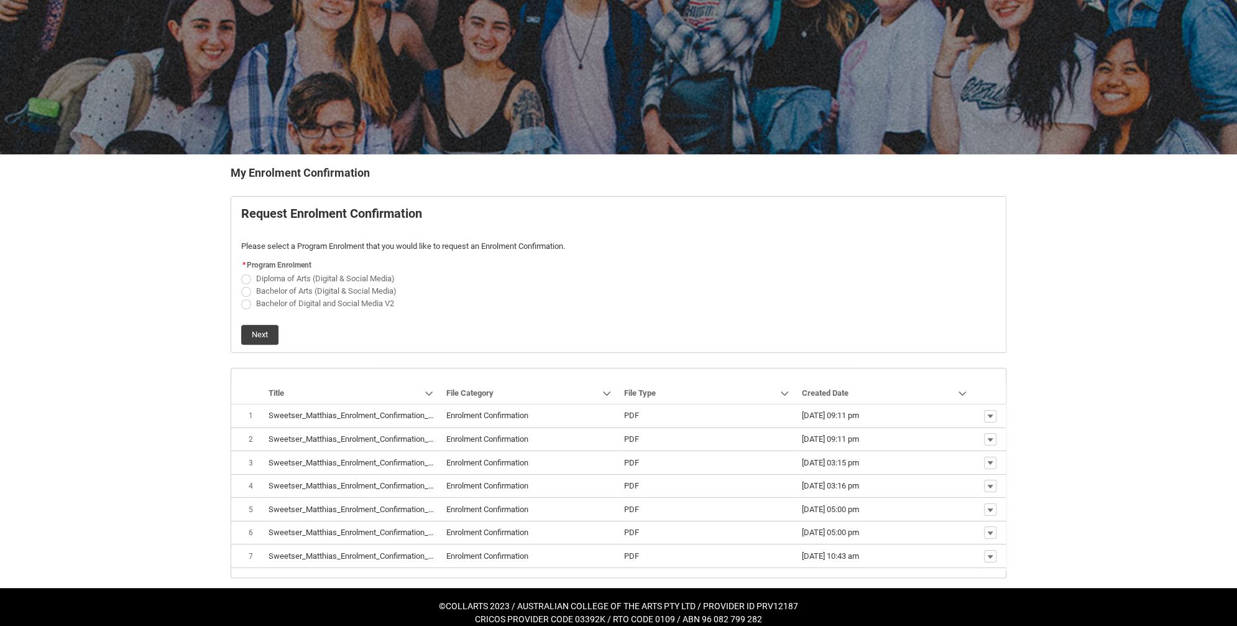
scroll to position [105, 0]
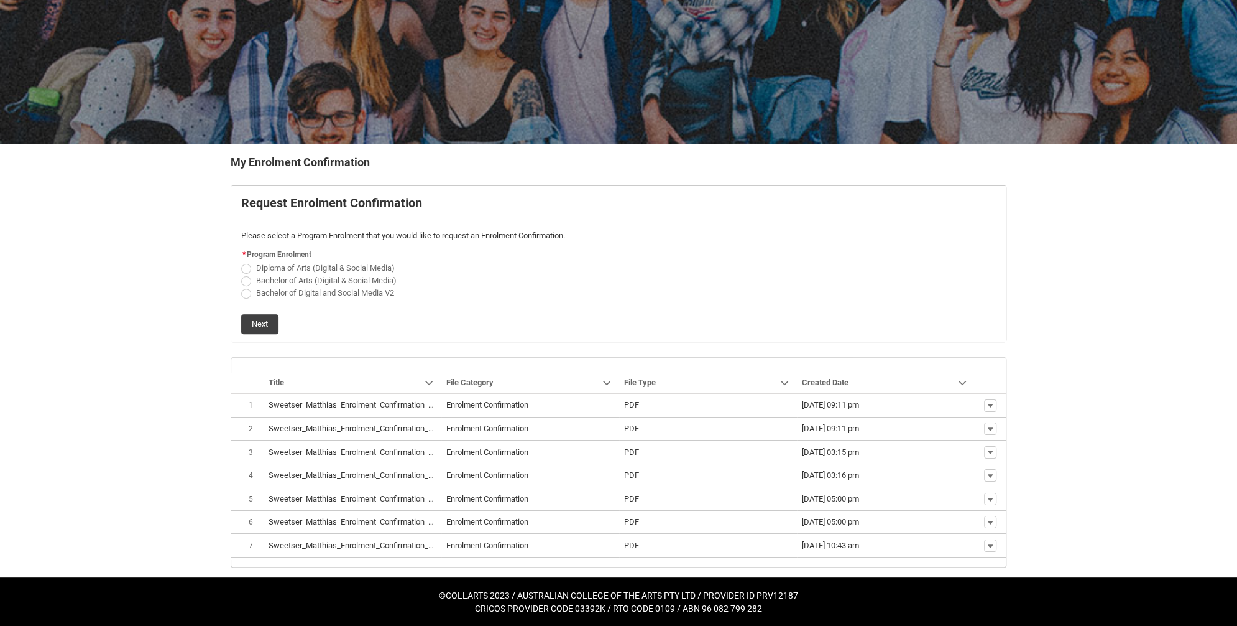
click at [954, 530] on span "Download" at bounding box center [961, 527] width 34 height 11
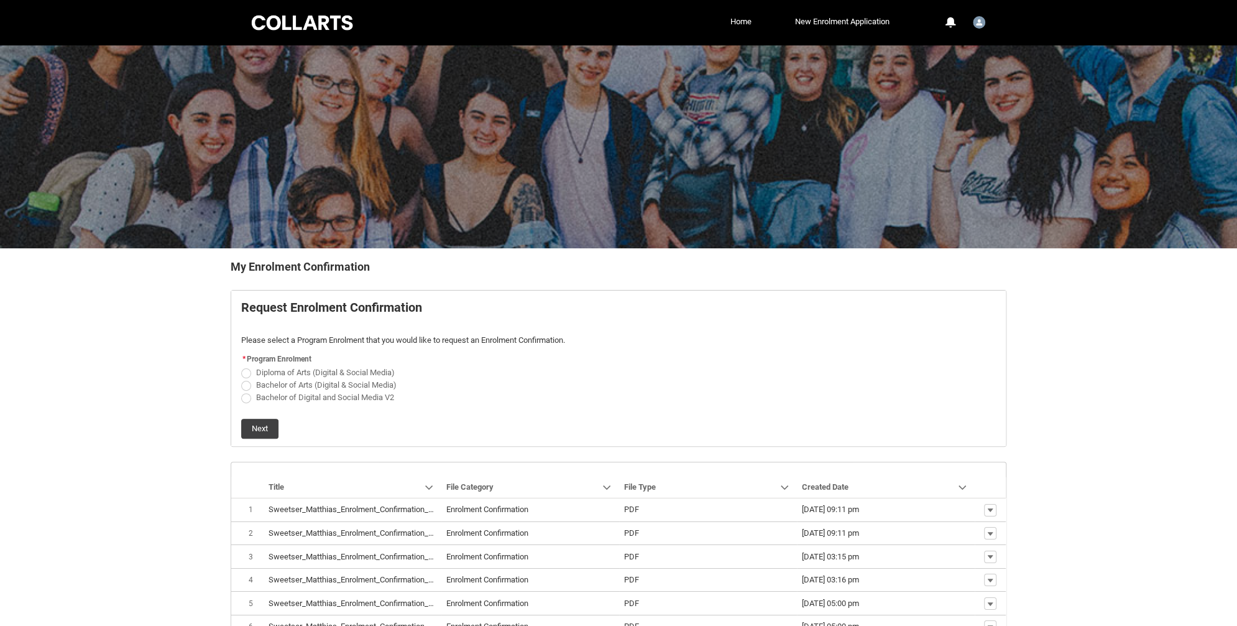
scroll to position [0, 0]
click at [310, 30] on div at bounding box center [302, 23] width 106 height 19
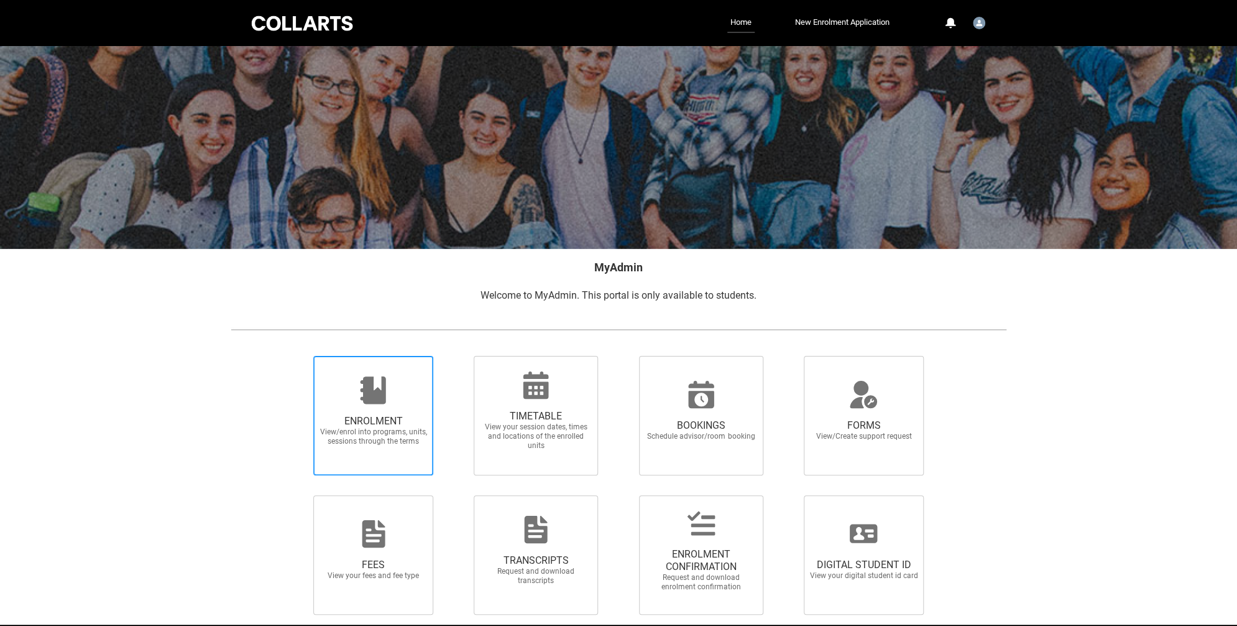
click at [426, 425] on span "ENROLMENT" at bounding box center [373, 421] width 109 height 12
click at [298, 356] on input "ENROLMENT View/enrol into programs, units, sessions through the terms" at bounding box center [298, 355] width 1 height 1
radio input "true"
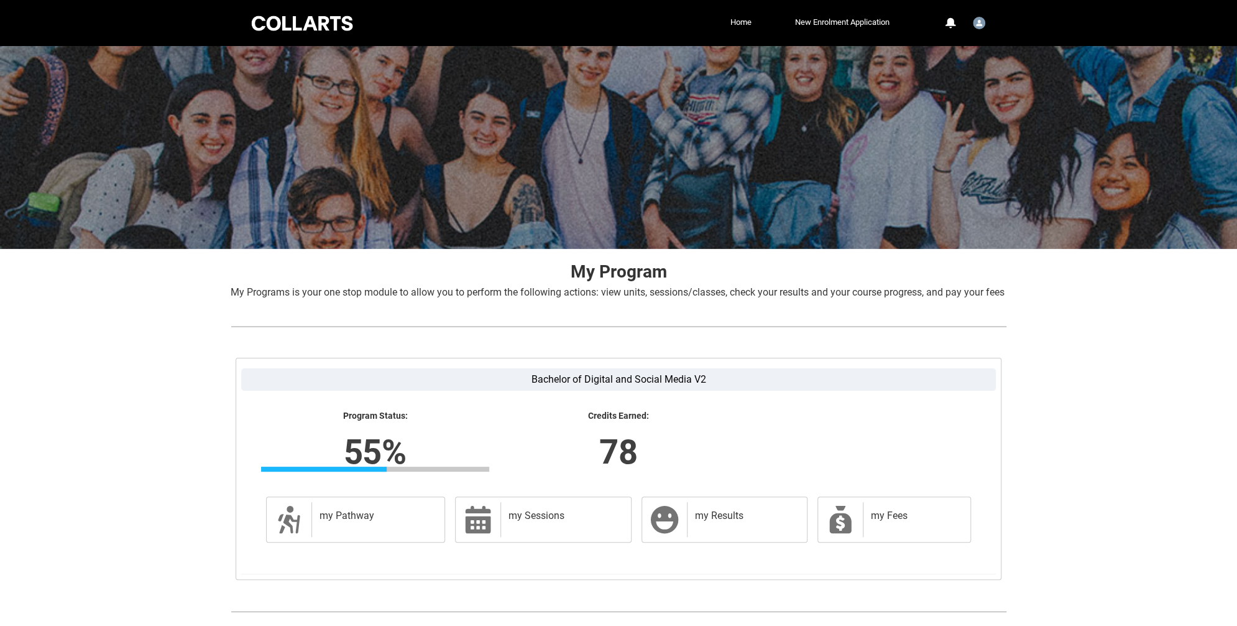
click at [306, 27] on div at bounding box center [302, 23] width 106 height 19
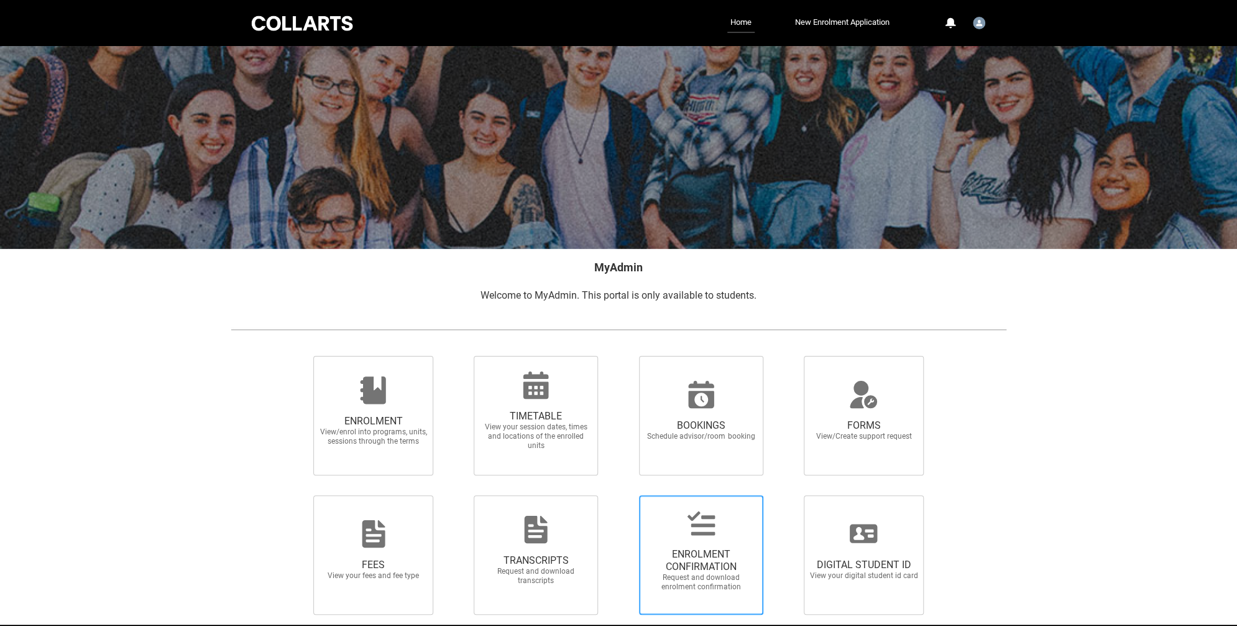
click at [696, 566] on span "ENROLMENT CONFIRMATION" at bounding box center [701, 560] width 109 height 25
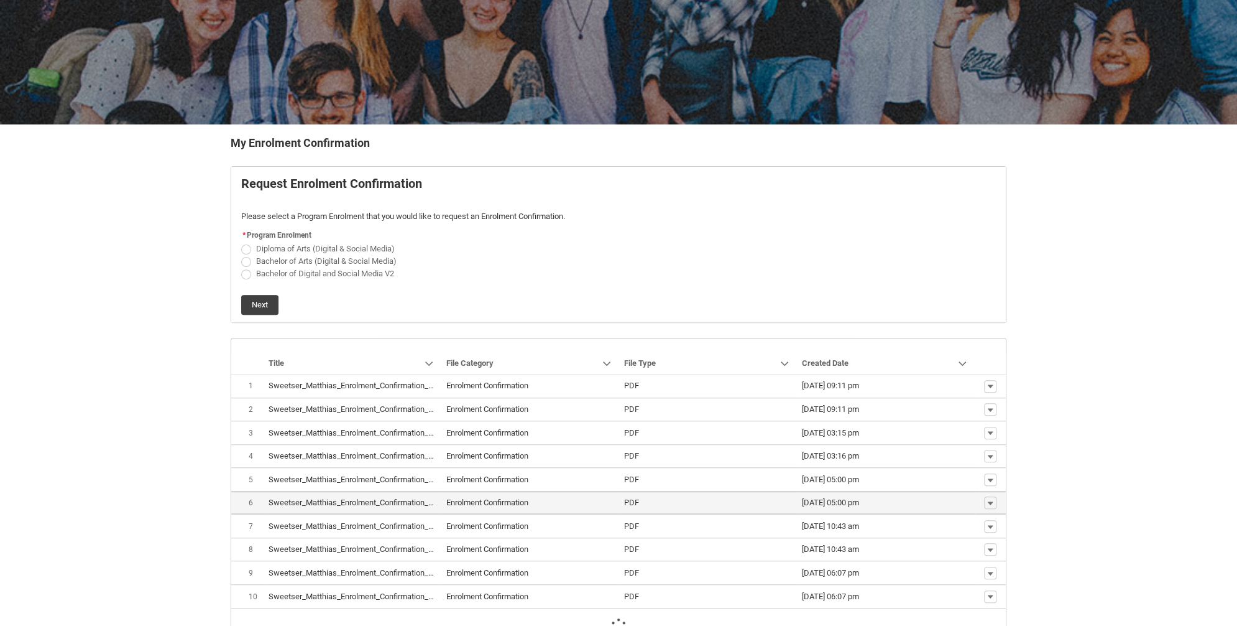
scroll to position [105, 0]
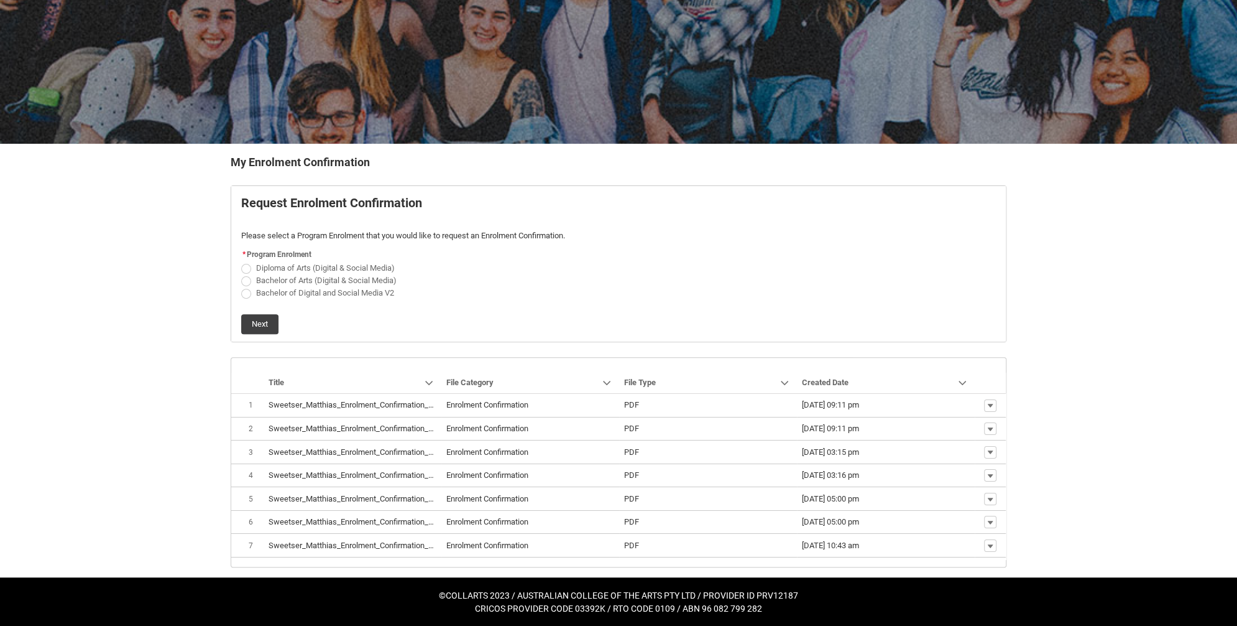
click at [972, 507] on span "Download" at bounding box center [961, 504] width 34 height 11
